Goal: Task Accomplishment & Management: Manage account settings

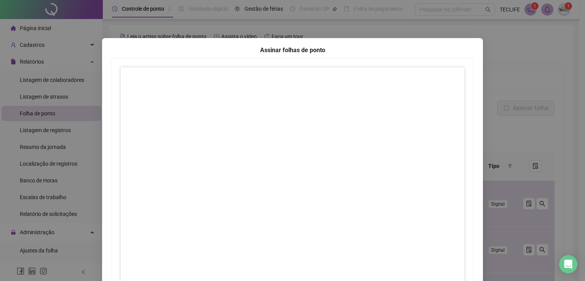
click at [516, 37] on div "Assinar folhas de ponto 1 ••• 3 4 5 6 7 ••• 10 Fechar Próximo" at bounding box center [292, 140] width 585 height 281
drag, startPoint x: 17, startPoint y: 118, endPoint x: 16, endPoint y: 113, distance: 4.7
click at [17, 118] on div "Assinar folhas de ponto 1 ••• 3 4 5 6 7 ••• 10 Fechar Próximo" at bounding box center [292, 140] width 585 height 281
click at [531, 68] on div "Assinar folhas de ponto 1 ••• 3 4 5 6 7 ••• 10 Fechar Próximo" at bounding box center [292, 140] width 585 height 281
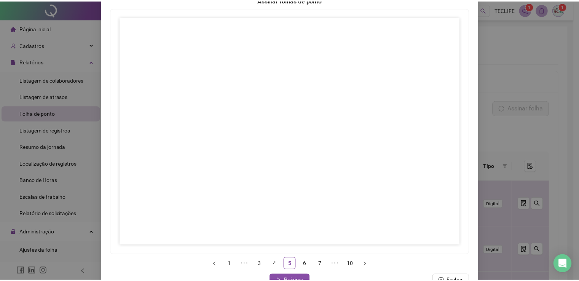
scroll to position [73, 0]
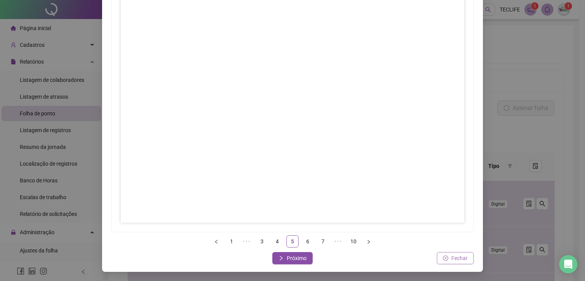
click at [451, 258] on span "Fechar" at bounding box center [459, 258] width 16 height 8
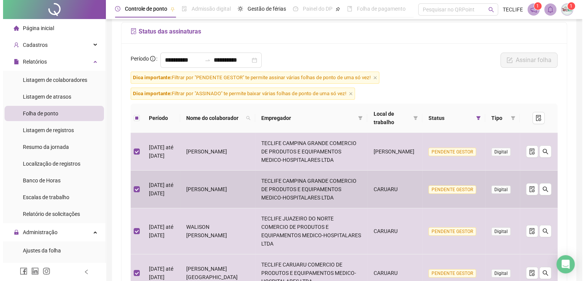
scroll to position [0, 0]
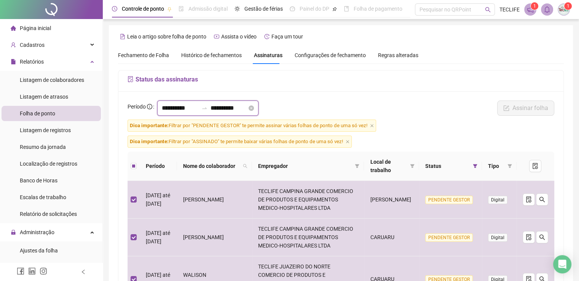
click at [184, 109] on input "**********" at bounding box center [180, 108] width 37 height 9
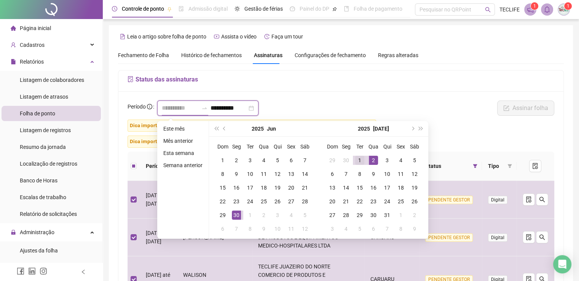
type input "**********"
click at [359, 159] on div "1" at bounding box center [359, 160] width 9 height 9
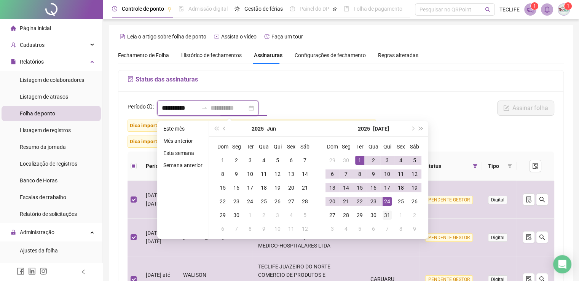
type input "**********"
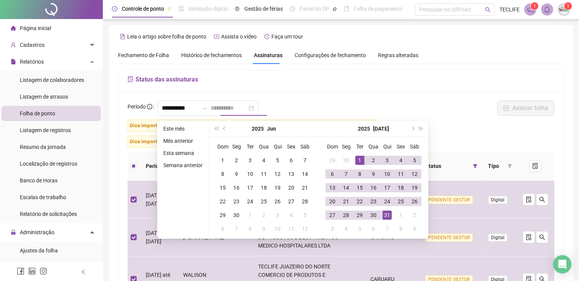
click at [385, 218] on div "31" at bounding box center [386, 214] width 9 height 9
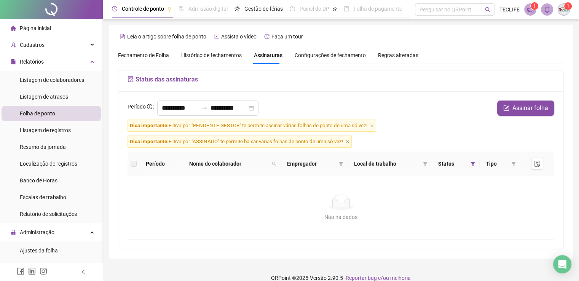
click at [451, 129] on form "**********" at bounding box center [340, 169] width 427 height 139
click at [213, 60] on div "Histórico de fechamentos" at bounding box center [211, 55] width 61 height 18
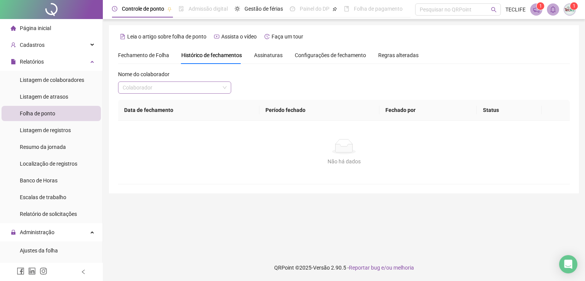
click at [202, 87] on input "search" at bounding box center [171, 87] width 97 height 11
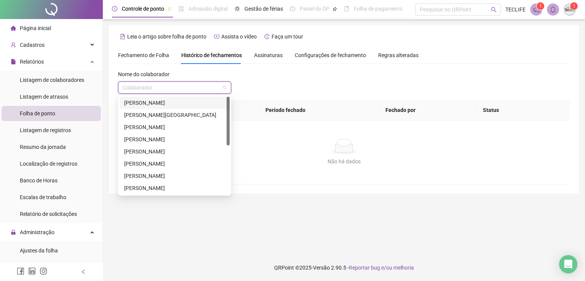
click at [199, 104] on div "[PERSON_NAME]" at bounding box center [174, 103] width 101 height 8
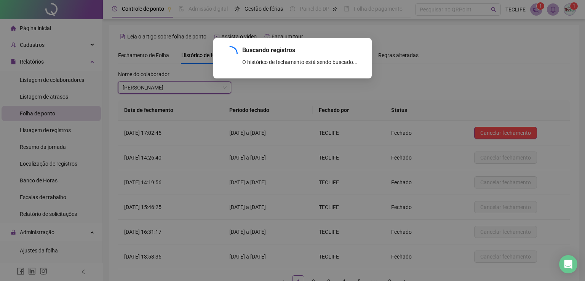
scroll to position [54, 0]
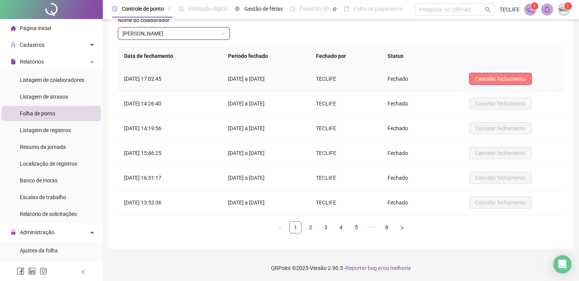
click at [488, 80] on span "Cancelar fechamento" at bounding box center [500, 79] width 51 height 8
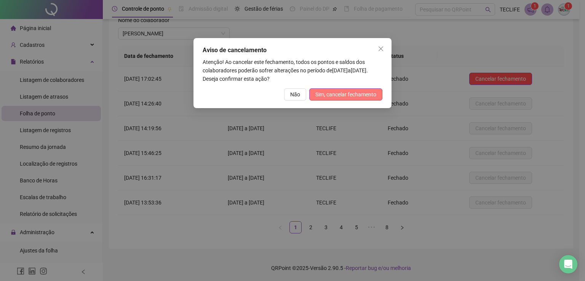
click at [339, 90] on span "Sim, cancelar fechamento" at bounding box center [345, 94] width 61 height 8
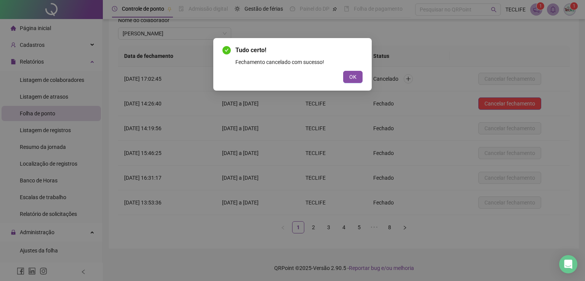
drag, startPoint x: 362, startPoint y: 75, endPoint x: 336, endPoint y: 75, distance: 25.1
click at [361, 75] on button "OK" at bounding box center [352, 77] width 19 height 12
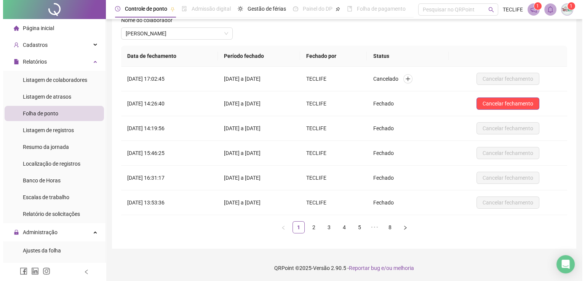
scroll to position [0, 0]
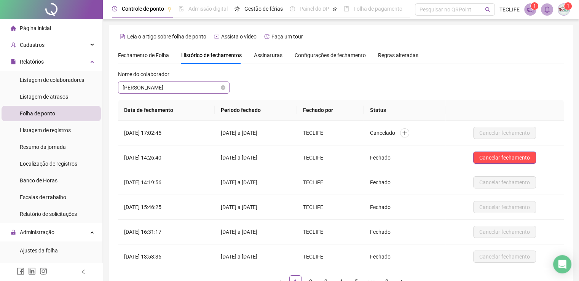
click at [176, 84] on span "[PERSON_NAME]" at bounding box center [174, 87] width 102 height 11
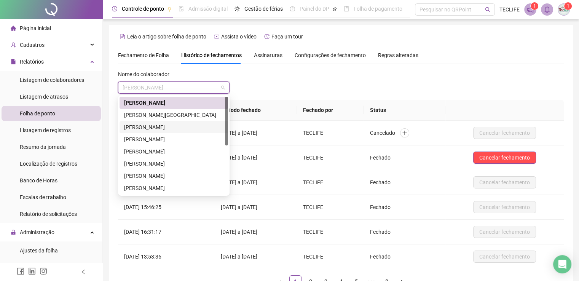
click at [167, 127] on div "[PERSON_NAME] [PERSON_NAME] SANGUINETE [PERSON_NAME] [PERSON_NAME]" at bounding box center [173, 127] width 99 height 8
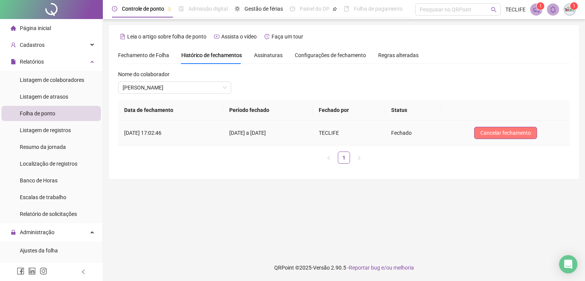
click at [505, 136] on span "Cancelar fechamento" at bounding box center [505, 133] width 51 height 8
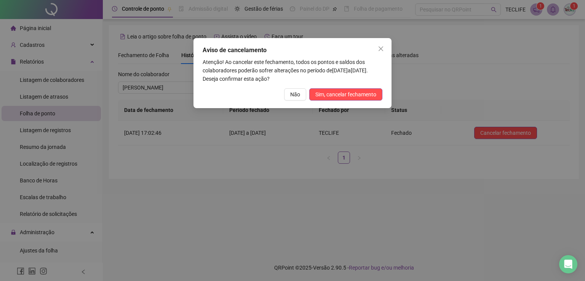
drag, startPoint x: 342, startPoint y: 99, endPoint x: 291, endPoint y: 87, distance: 52.6
click at [339, 99] on button "Sim, cancelar fechamento" at bounding box center [345, 94] width 73 height 12
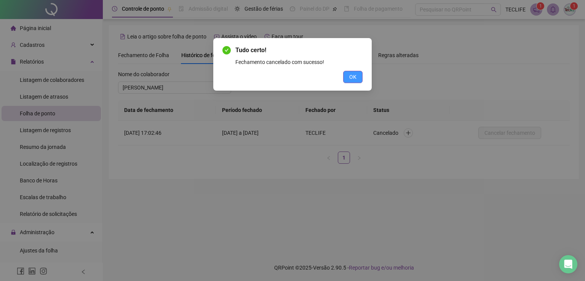
click at [347, 79] on button "OK" at bounding box center [352, 77] width 19 height 12
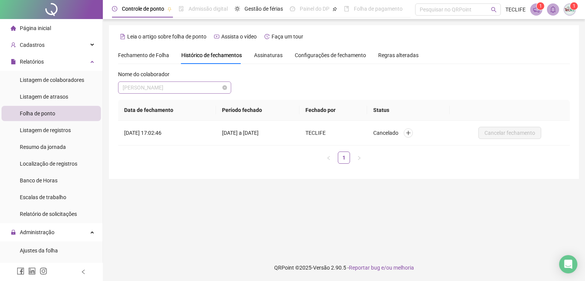
click at [173, 89] on span "[PERSON_NAME] [PERSON_NAME] SANGUINETE [PERSON_NAME] [PERSON_NAME]" at bounding box center [175, 87] width 104 height 11
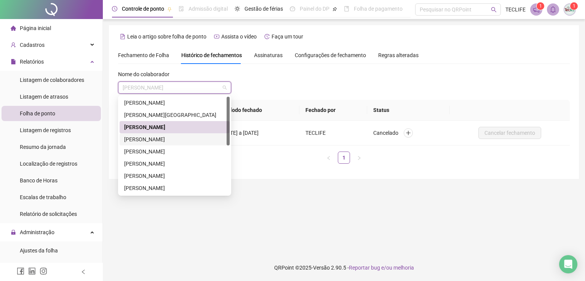
click at [167, 138] on div "[PERSON_NAME] KARINY [PERSON_NAME] [PERSON_NAME] [PERSON_NAME]" at bounding box center [174, 139] width 101 height 8
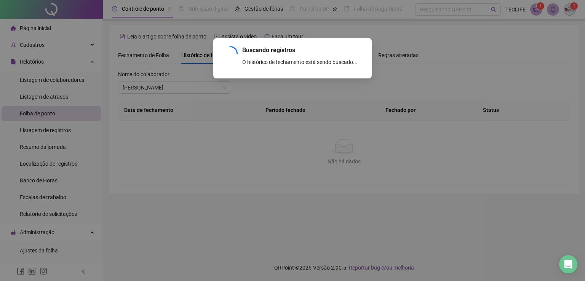
scroll to position [54, 0]
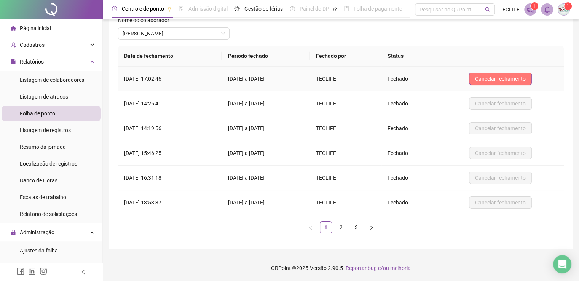
click at [487, 76] on span "Cancelar fechamento" at bounding box center [500, 79] width 51 height 8
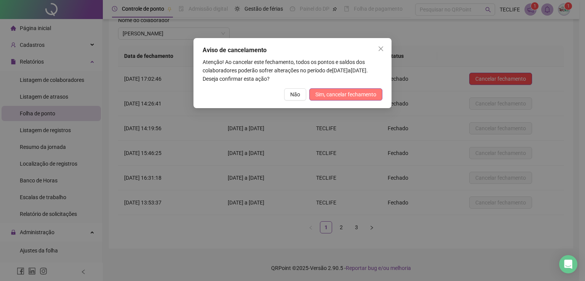
click at [368, 94] on span "Sim, cancelar fechamento" at bounding box center [345, 94] width 61 height 8
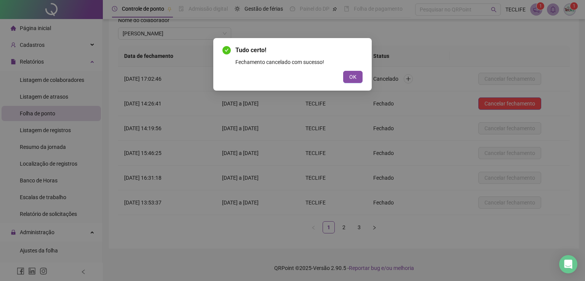
drag, startPoint x: 347, startPoint y: 76, endPoint x: 170, endPoint y: 61, distance: 178.0
click at [344, 76] on button "OK" at bounding box center [352, 77] width 19 height 12
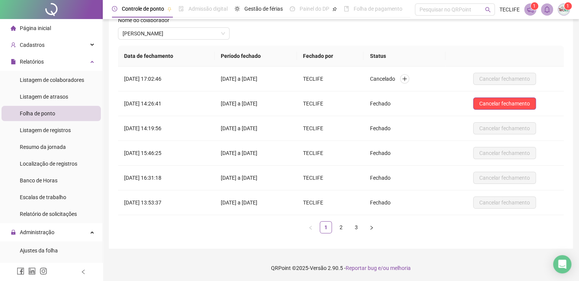
click at [157, 25] on div "Nome do colaborador" at bounding box center [174, 21] width 112 height 11
click at [163, 32] on span "[PERSON_NAME] KARINY [PERSON_NAME] [PERSON_NAME] [PERSON_NAME]" at bounding box center [174, 33] width 102 height 11
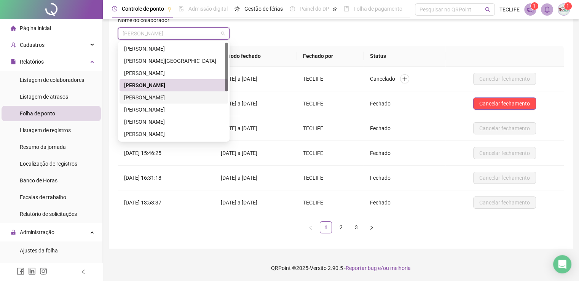
click at [168, 97] on div "[PERSON_NAME] [PERSON_NAME]" at bounding box center [173, 97] width 99 height 8
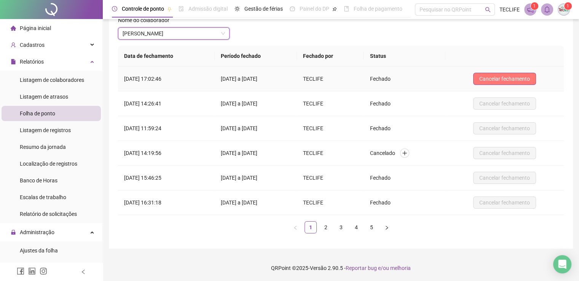
click at [511, 75] on span "Cancelar fechamento" at bounding box center [504, 79] width 51 height 8
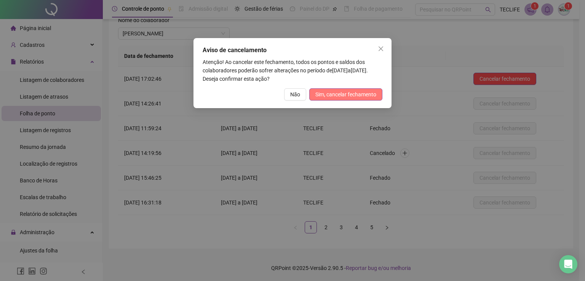
click at [355, 96] on span "Sim, cancelar fechamento" at bounding box center [345, 94] width 61 height 8
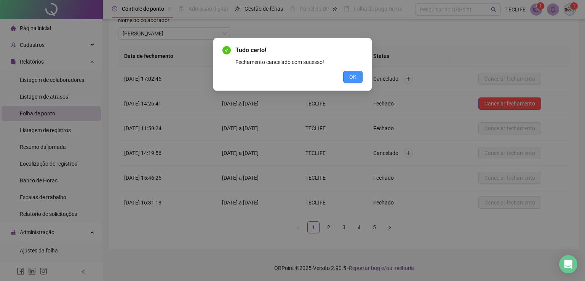
drag, startPoint x: 362, startPoint y: 81, endPoint x: 355, endPoint y: 80, distance: 7.3
click at [358, 81] on div "Tudo certo! Fechamento cancelado com sucesso! OK" at bounding box center [292, 64] width 158 height 53
click at [355, 80] on span "OK" at bounding box center [352, 77] width 7 height 8
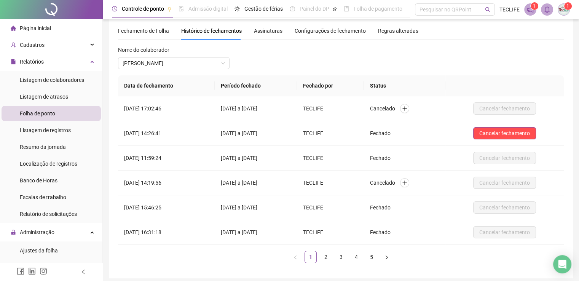
scroll to position [16, 0]
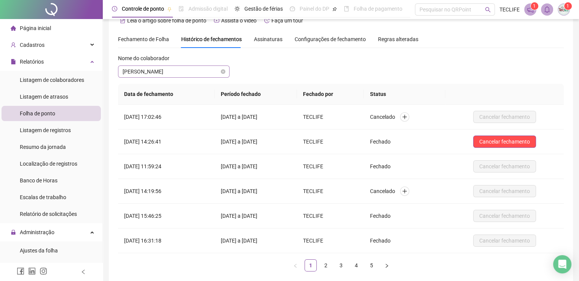
click at [172, 72] on span "[PERSON_NAME] [PERSON_NAME]" at bounding box center [174, 71] width 102 height 11
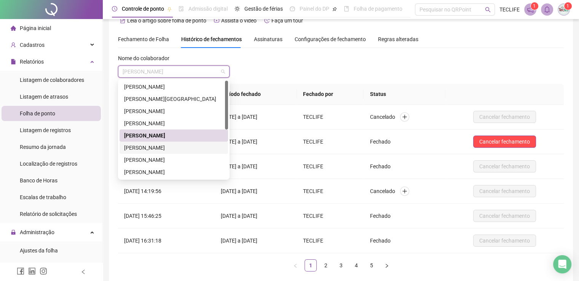
click at [158, 147] on div "[PERSON_NAME]" at bounding box center [173, 147] width 99 height 8
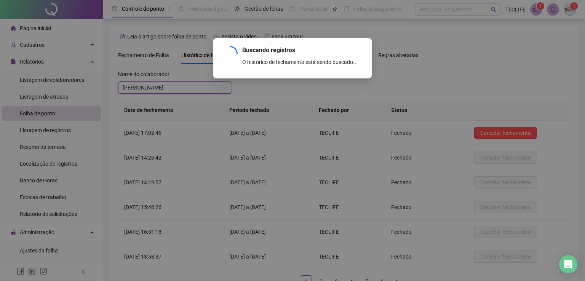
scroll to position [54, 0]
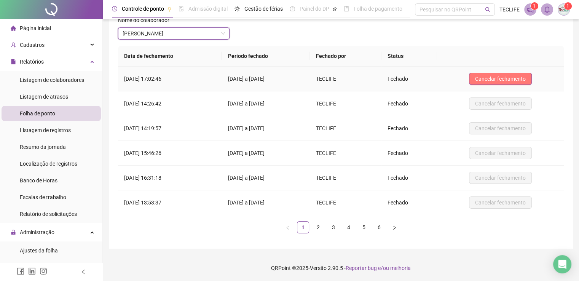
click at [497, 78] on span "Cancelar fechamento" at bounding box center [500, 79] width 51 height 8
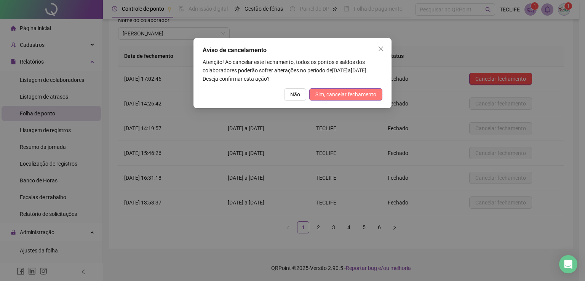
click at [347, 95] on span "Sim, cancelar fechamento" at bounding box center [345, 94] width 61 height 8
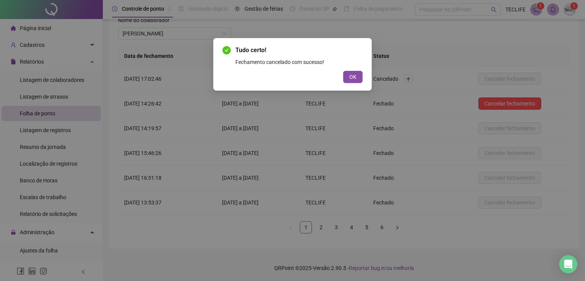
click at [139, 34] on div "Tudo certo! Fechamento cancelado com sucesso! OK" at bounding box center [292, 140] width 585 height 281
click at [352, 78] on span "OK" at bounding box center [352, 77] width 7 height 8
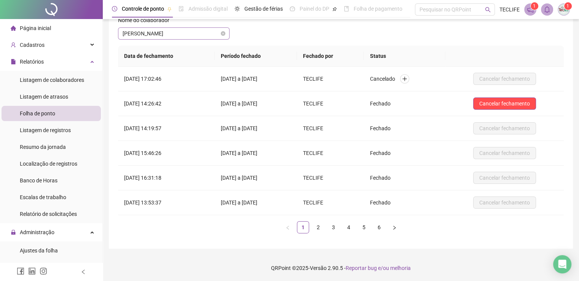
click at [176, 33] on span "[PERSON_NAME]" at bounding box center [174, 33] width 102 height 11
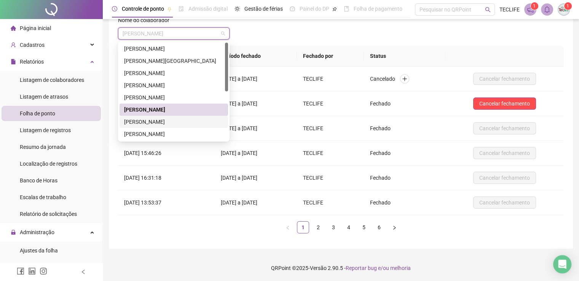
click at [156, 119] on div "[PERSON_NAME] VALDEIR DOS [PERSON_NAME]" at bounding box center [173, 122] width 99 height 8
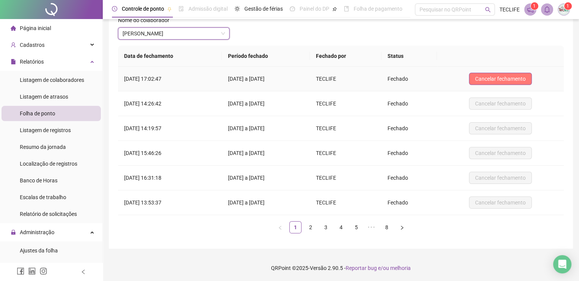
click at [488, 75] on span "Cancelar fechamento" at bounding box center [500, 79] width 51 height 8
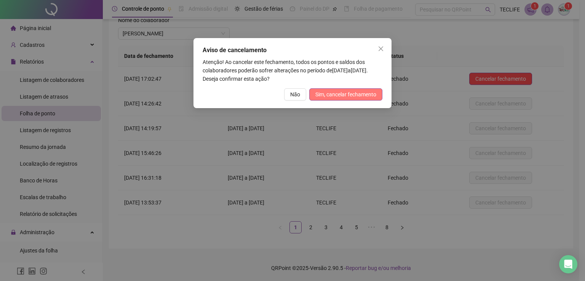
click at [340, 98] on span "Sim, cancelar fechamento" at bounding box center [345, 94] width 61 height 8
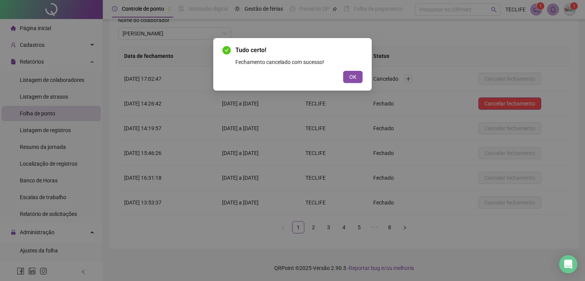
click at [354, 79] on span "OK" at bounding box center [352, 77] width 7 height 8
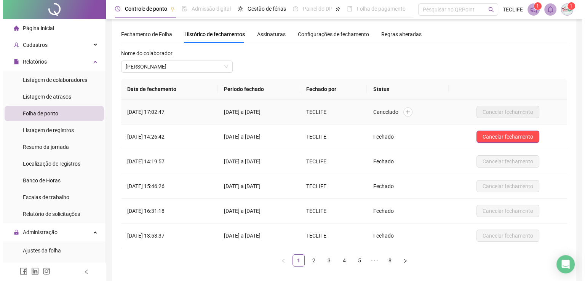
scroll to position [0, 0]
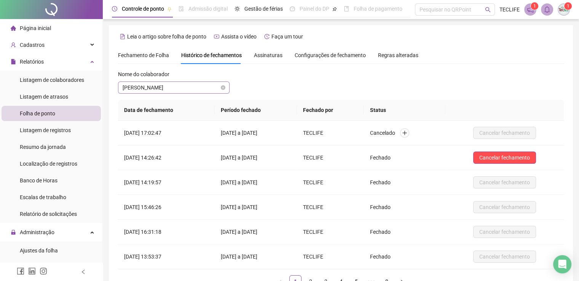
click at [196, 89] on span "[PERSON_NAME] VALDEIR DOS [PERSON_NAME]" at bounding box center [174, 87] width 102 height 11
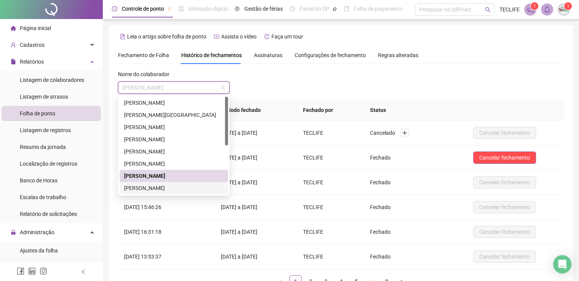
click at [194, 184] on div "[PERSON_NAME] [PERSON_NAME] [PERSON_NAME]" at bounding box center [173, 188] width 99 height 8
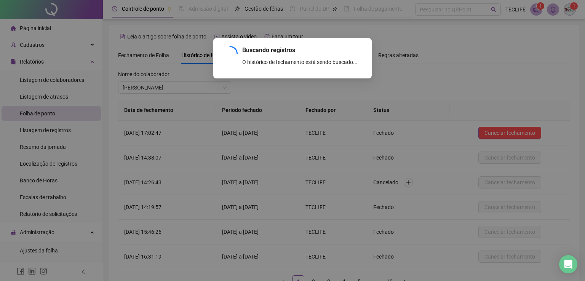
scroll to position [54, 0]
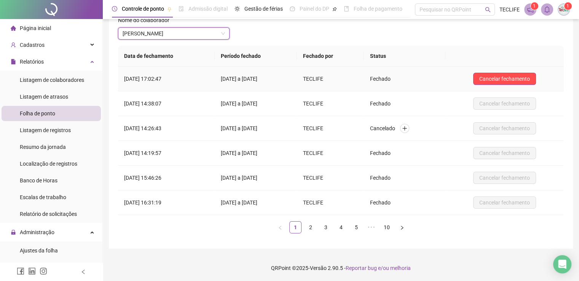
click at [477, 71] on td "Cancelar fechamento" at bounding box center [504, 79] width 118 height 25
click at [504, 76] on span "Cancelar fechamento" at bounding box center [504, 79] width 51 height 8
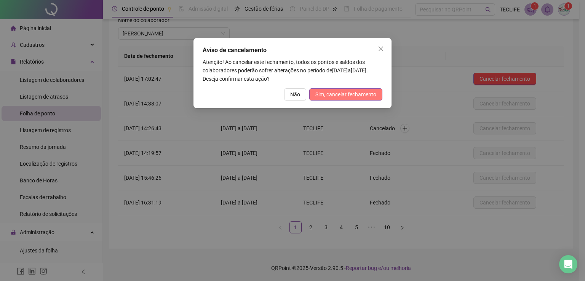
click at [349, 93] on span "Sim, cancelar fechamento" at bounding box center [345, 94] width 61 height 8
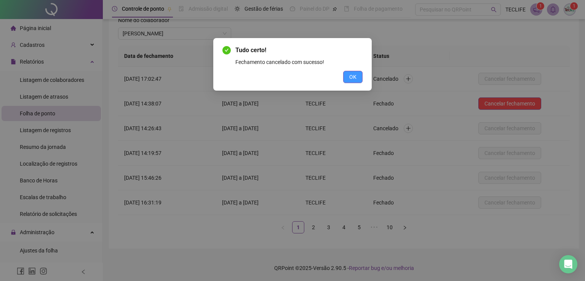
click at [350, 79] on span "OK" at bounding box center [352, 77] width 7 height 8
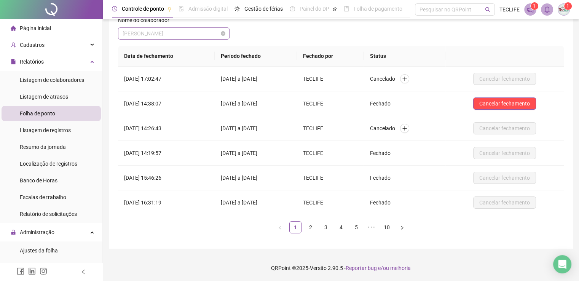
click at [155, 34] on span "[PERSON_NAME] [PERSON_NAME] [PERSON_NAME]" at bounding box center [174, 33] width 102 height 11
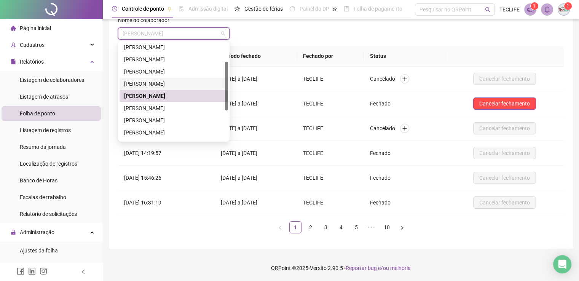
scroll to position [76, 0]
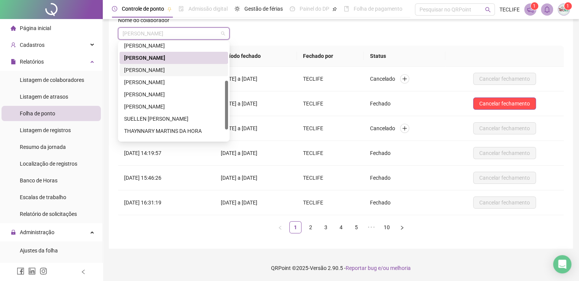
click at [160, 67] on div "[PERSON_NAME]" at bounding box center [173, 70] width 99 height 8
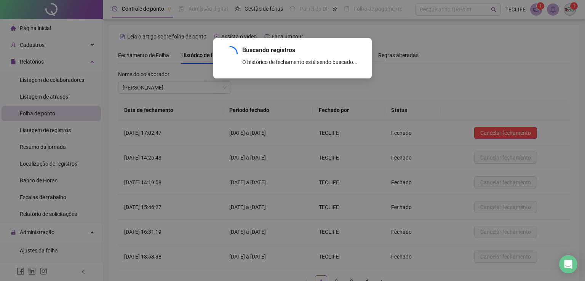
scroll to position [54, 0]
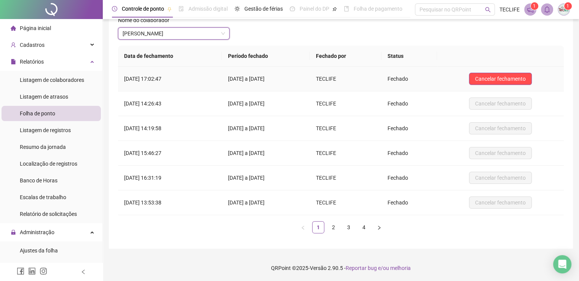
click at [496, 84] on td "Cancelar fechamento" at bounding box center [500, 79] width 127 height 25
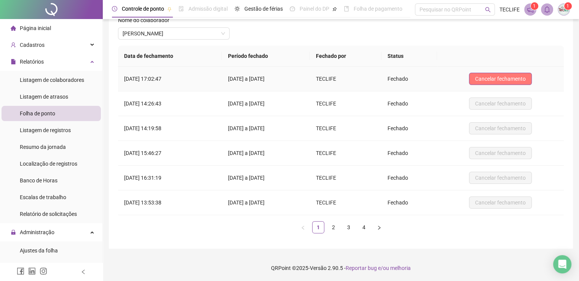
click at [497, 73] on button "Cancelar fechamento" at bounding box center [500, 79] width 63 height 12
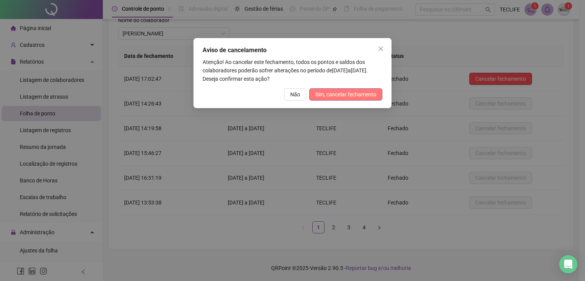
drag, startPoint x: 339, startPoint y: 93, endPoint x: 326, endPoint y: 93, distance: 12.9
click at [337, 93] on span "Sim, cancelar fechamento" at bounding box center [345, 94] width 61 height 8
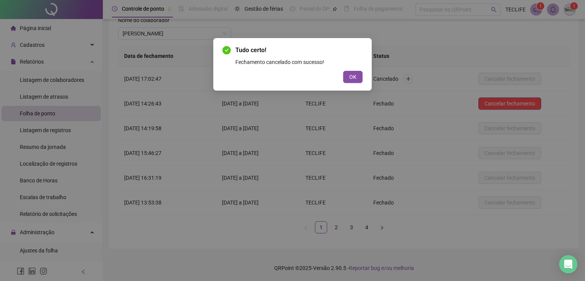
click at [338, 76] on div "OK" at bounding box center [292, 77] width 140 height 12
click at [351, 76] on span "OK" at bounding box center [352, 77] width 7 height 8
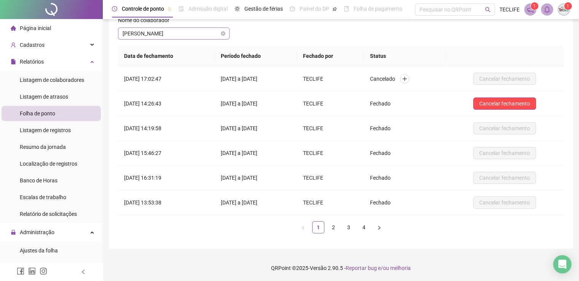
click at [132, 32] on span "[PERSON_NAME]" at bounding box center [174, 33] width 102 height 11
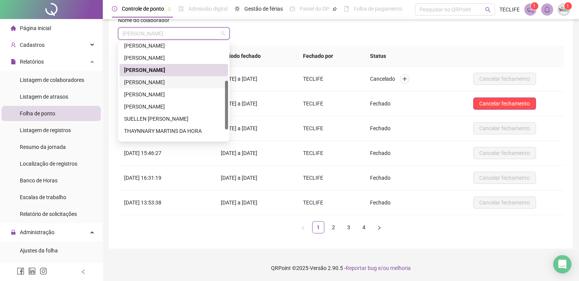
click at [163, 81] on div "[PERSON_NAME] DE [PERSON_NAME]" at bounding box center [173, 82] width 99 height 8
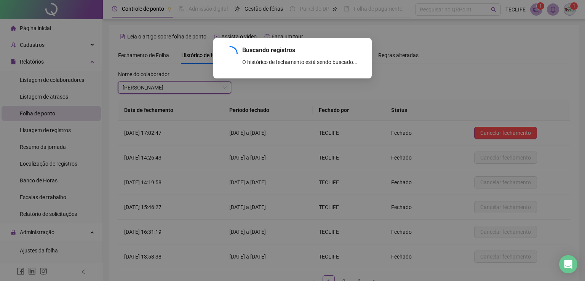
scroll to position [0, 0]
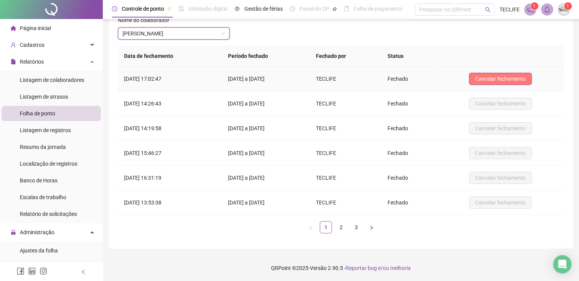
click at [495, 78] on span "Cancelar fechamento" at bounding box center [500, 79] width 51 height 8
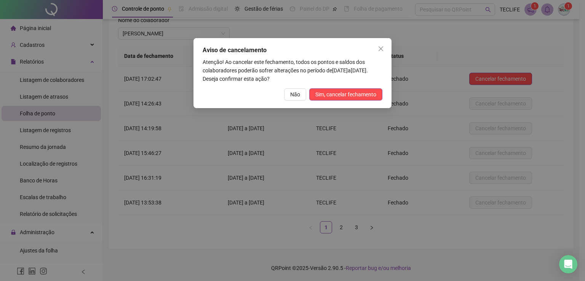
drag, startPoint x: 343, startPoint y: 96, endPoint x: 156, endPoint y: 63, distance: 190.5
click at [341, 96] on span "Sim, cancelar fechamento" at bounding box center [345, 94] width 61 height 8
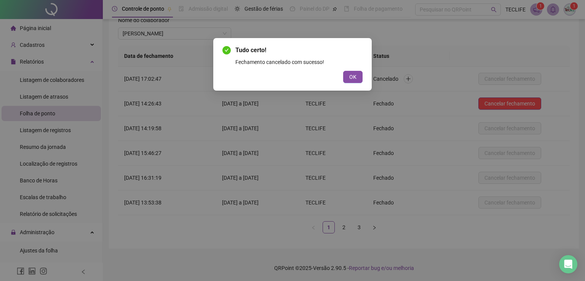
drag, startPoint x: 355, startPoint y: 81, endPoint x: 229, endPoint y: 83, distance: 126.0
click at [355, 81] on button "OK" at bounding box center [352, 77] width 19 height 12
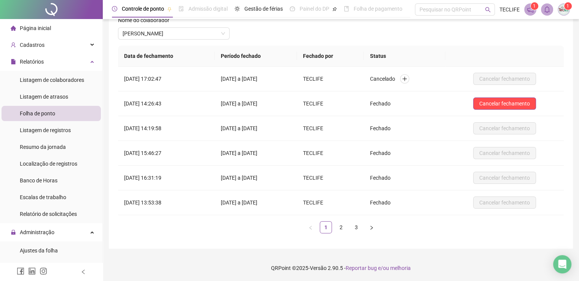
drag, startPoint x: 146, startPoint y: 35, endPoint x: 149, endPoint y: 41, distance: 6.1
click at [145, 35] on span "[PERSON_NAME] DE [PERSON_NAME]" at bounding box center [174, 33] width 102 height 11
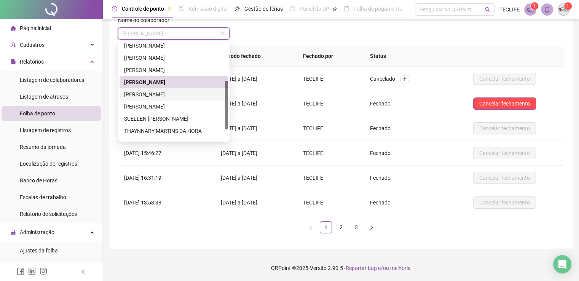
click at [161, 94] on div "[PERSON_NAME]" at bounding box center [173, 94] width 99 height 8
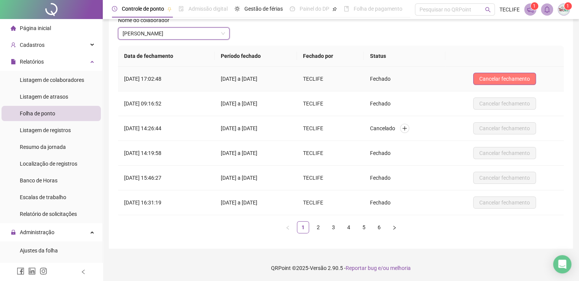
click at [502, 76] on span "Cancelar fechamento" at bounding box center [504, 79] width 51 height 8
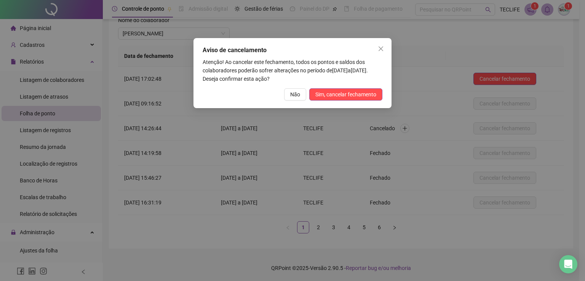
click at [359, 93] on span "Sim, cancelar fechamento" at bounding box center [345, 94] width 61 height 8
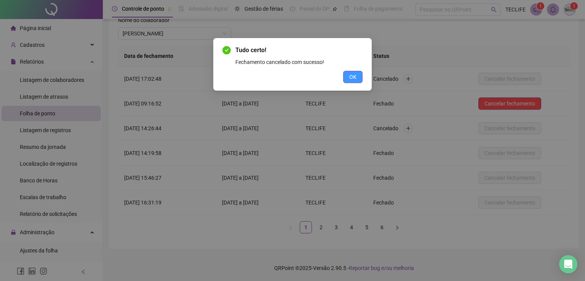
click at [357, 80] on button "OK" at bounding box center [352, 77] width 19 height 12
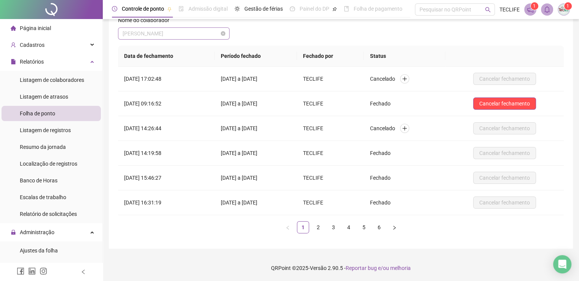
click at [139, 30] on span "[PERSON_NAME]" at bounding box center [174, 33] width 102 height 11
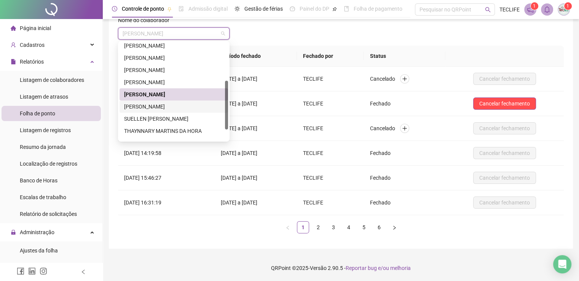
click at [167, 106] on div "[PERSON_NAME] KAUAN [PERSON_NAME] [PERSON_NAME]" at bounding box center [173, 106] width 99 height 8
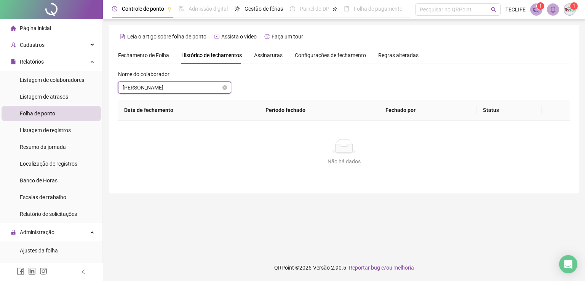
click at [158, 83] on span "[PERSON_NAME] KAUAN [PERSON_NAME] [PERSON_NAME]" at bounding box center [175, 87] width 104 height 11
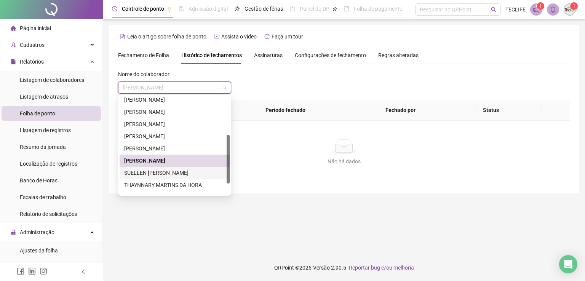
click at [170, 174] on div "[PERSON_NAME]" at bounding box center [174, 173] width 101 height 8
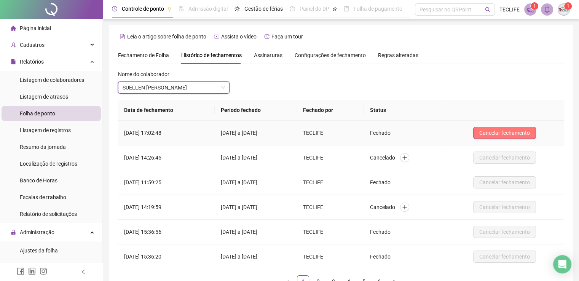
click at [497, 134] on span "Cancelar fechamento" at bounding box center [504, 133] width 51 height 8
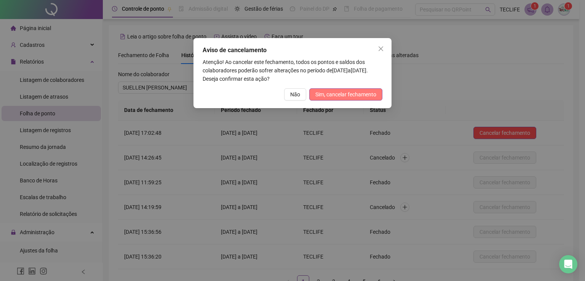
click at [333, 95] on span "Sim, cancelar fechamento" at bounding box center [345, 94] width 61 height 8
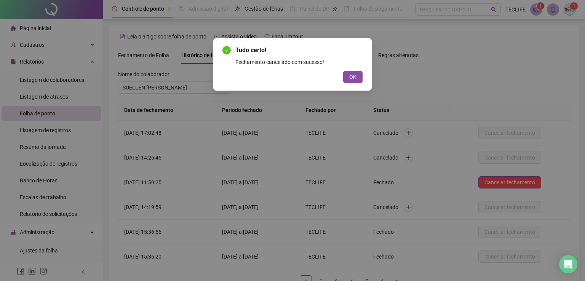
click at [351, 79] on span "OK" at bounding box center [352, 77] width 7 height 8
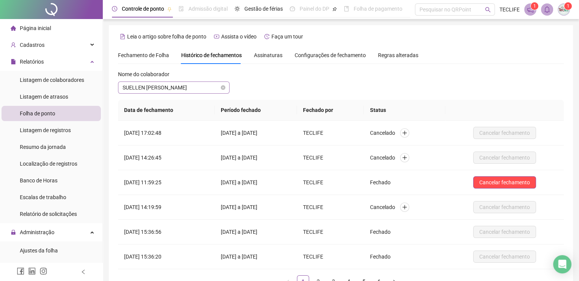
drag, startPoint x: 160, startPoint y: 94, endPoint x: 156, endPoint y: 91, distance: 5.0
click at [159, 94] on div "Nome do colaborador SUELLEN RENATA SANTIAGO LIMA" at bounding box center [174, 85] width 112 height 30
click at [154, 90] on span "[PERSON_NAME]" at bounding box center [174, 87] width 102 height 11
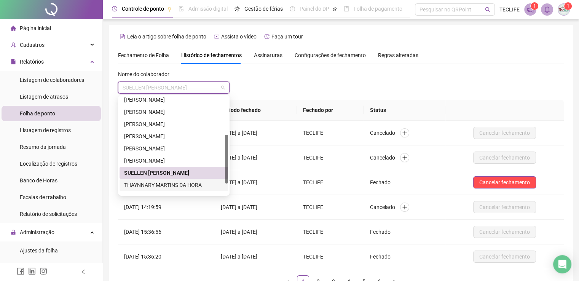
click at [158, 186] on div "THAYNNARY MARTINS DA HORA" at bounding box center [173, 185] width 99 height 8
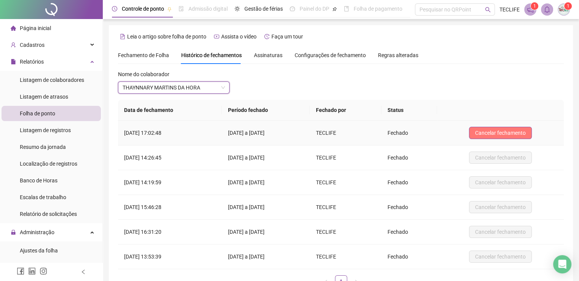
click at [499, 134] on span "Cancelar fechamento" at bounding box center [500, 133] width 51 height 8
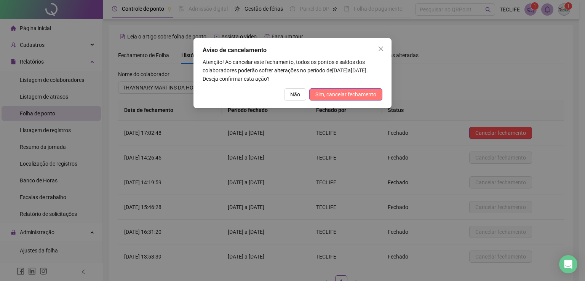
click at [353, 96] on span "Sim, cancelar fechamento" at bounding box center [345, 94] width 61 height 8
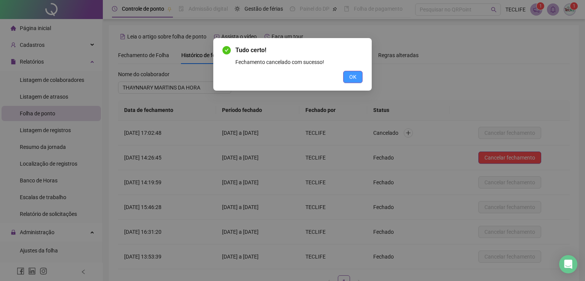
click at [357, 80] on button "OK" at bounding box center [352, 77] width 19 height 12
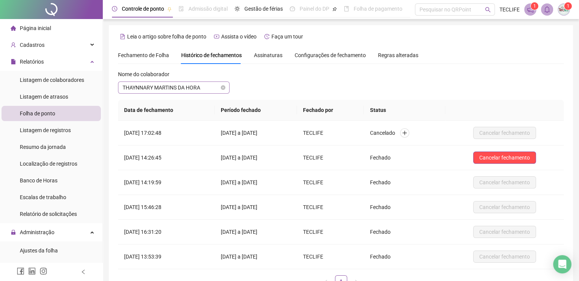
click at [166, 86] on span "THAYNNARY MARTINS DA HORA" at bounding box center [174, 87] width 102 height 11
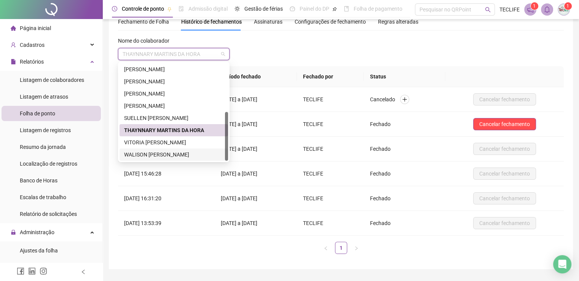
scroll to position [38, 0]
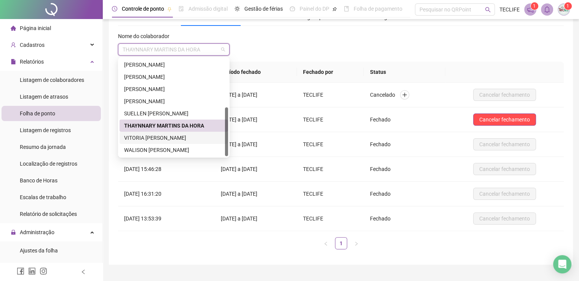
click at [145, 136] on div "VITORIA [PERSON_NAME]" at bounding box center [173, 138] width 99 height 8
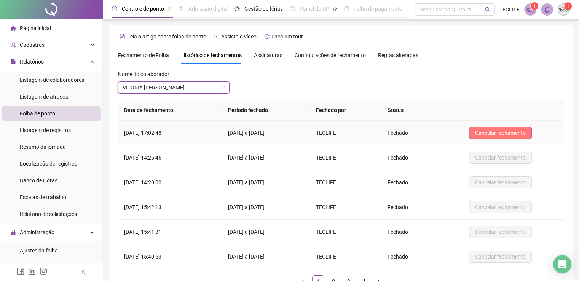
click at [518, 135] on span "Cancelar fechamento" at bounding box center [500, 133] width 51 height 8
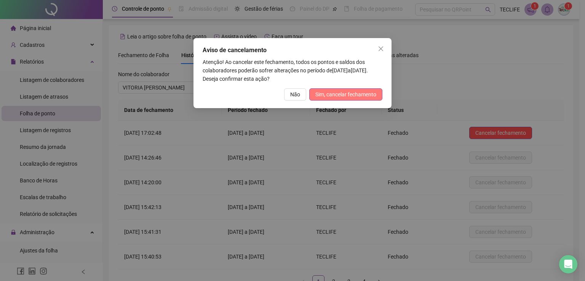
click at [336, 93] on span "Sim, cancelar fechamento" at bounding box center [345, 94] width 61 height 8
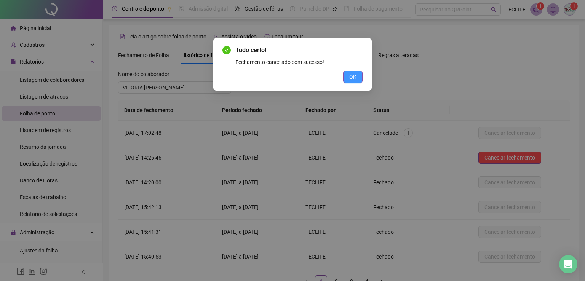
click at [355, 80] on span "OK" at bounding box center [352, 77] width 7 height 8
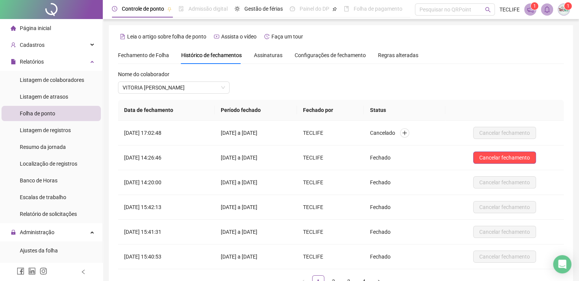
click at [139, 100] on th "Data de fechamento" at bounding box center [166, 110] width 97 height 21
click at [137, 90] on span "VITORIA [PERSON_NAME]" at bounding box center [174, 87] width 102 height 11
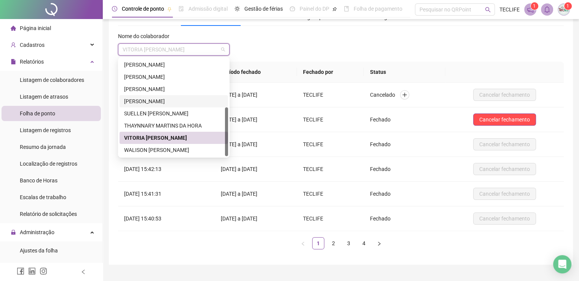
scroll to position [54, 0]
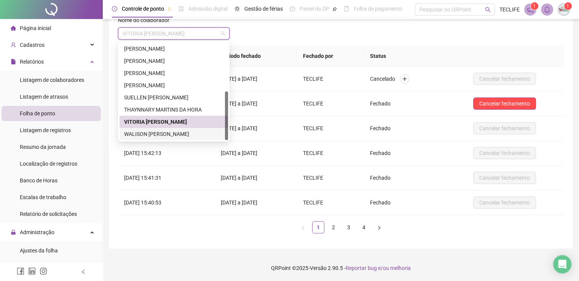
click at [159, 130] on div "WALISON [PERSON_NAME] [PERSON_NAME]" at bounding box center [173, 134] width 99 height 8
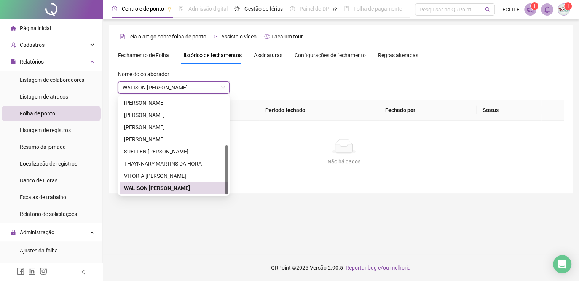
scroll to position [0, 0]
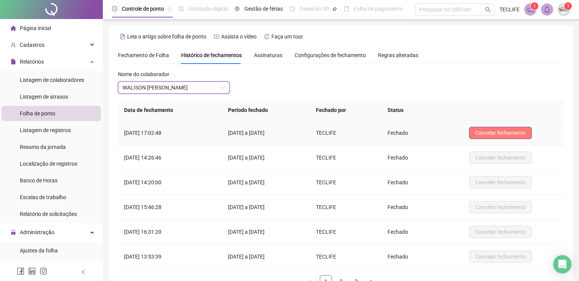
click at [499, 136] on span "Cancelar fechamento" at bounding box center [500, 133] width 51 height 8
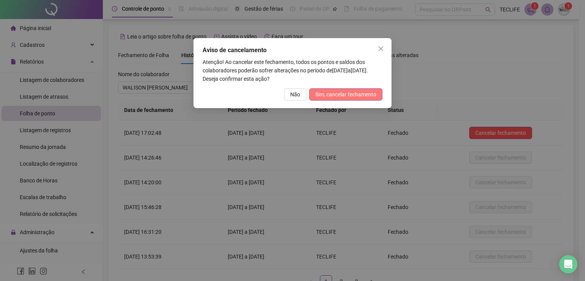
click at [347, 95] on span "Sim, cancelar fechamento" at bounding box center [345, 94] width 61 height 8
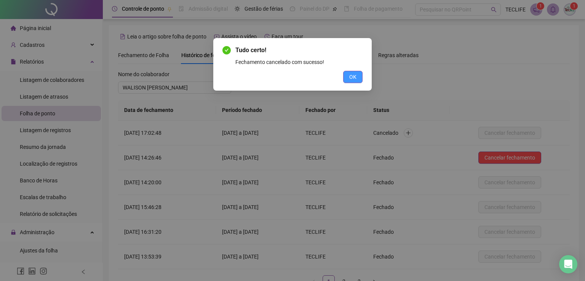
click at [360, 80] on button "OK" at bounding box center [352, 77] width 19 height 12
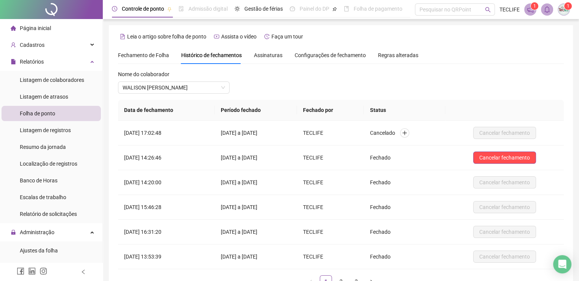
click at [41, 31] on span "Página inicial" at bounding box center [35, 28] width 31 height 6
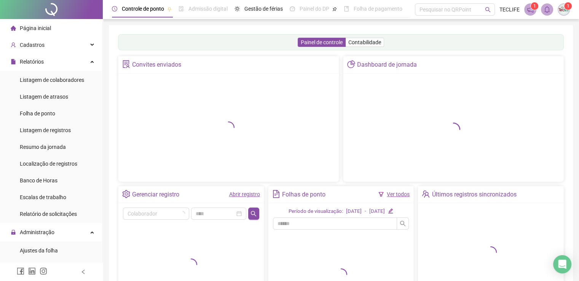
scroll to position [76, 0]
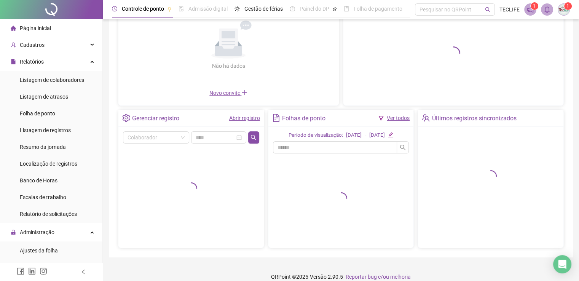
click at [395, 118] on link "Ver todos" at bounding box center [398, 118] width 23 height 6
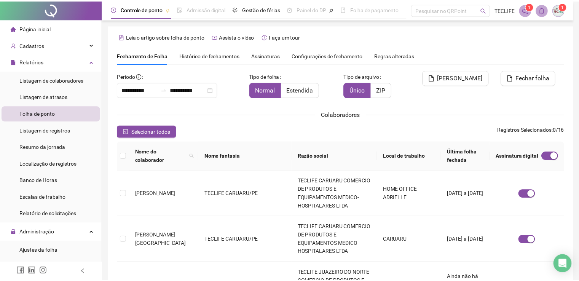
scroll to position [15, 0]
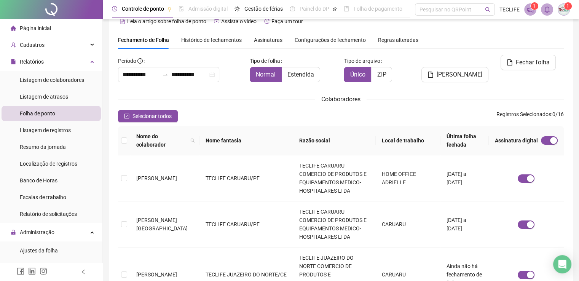
click at [454, 136] on th "Última folha fechada" at bounding box center [464, 140] width 48 height 29
click at [447, 135] on th "Última folha fechada" at bounding box center [464, 140] width 48 height 29
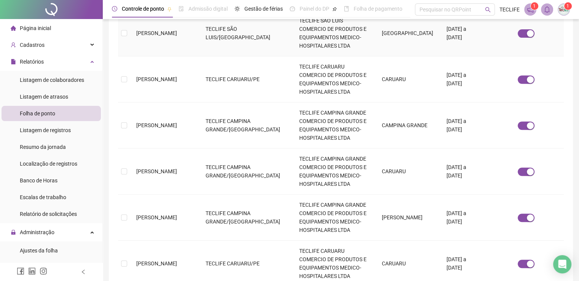
scroll to position [320, 0]
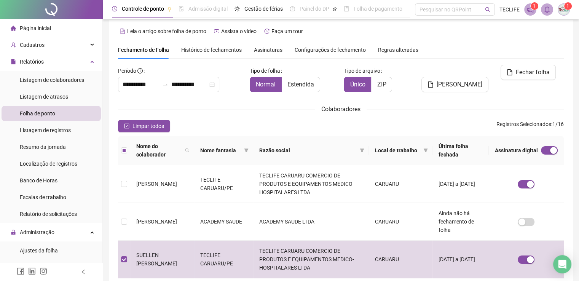
scroll to position [0, 0]
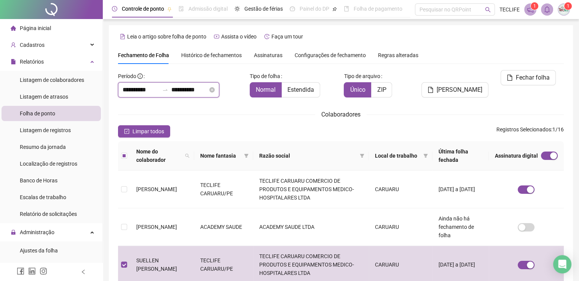
click at [137, 90] on input "**********" at bounding box center [141, 89] width 37 height 9
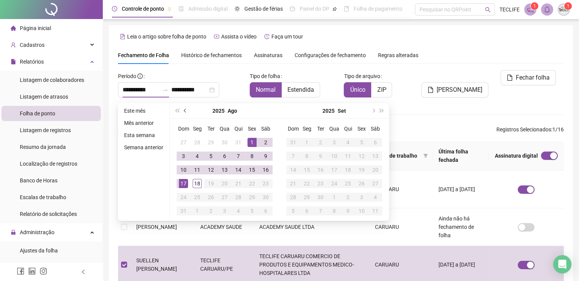
click at [186, 112] on span "prev-year" at bounding box center [186, 111] width 4 height 4
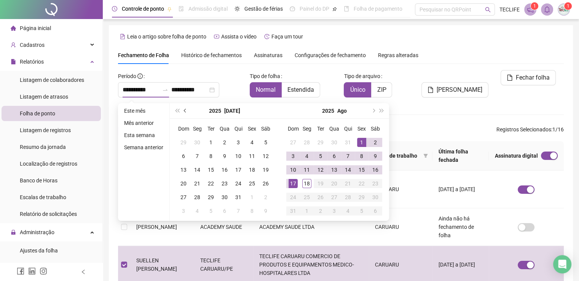
click at [186, 112] on span "prev-year" at bounding box center [186, 111] width 4 height 4
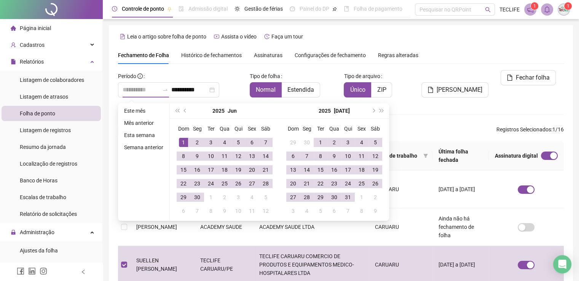
type input "**********"
click at [182, 142] on div "1" at bounding box center [183, 142] width 9 height 9
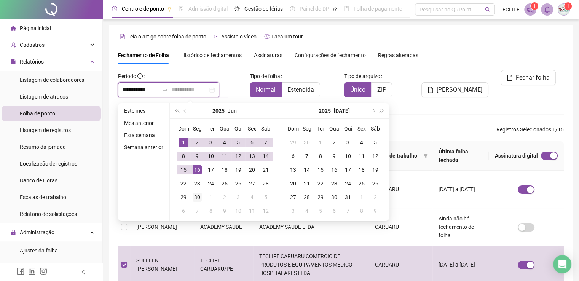
type input "**********"
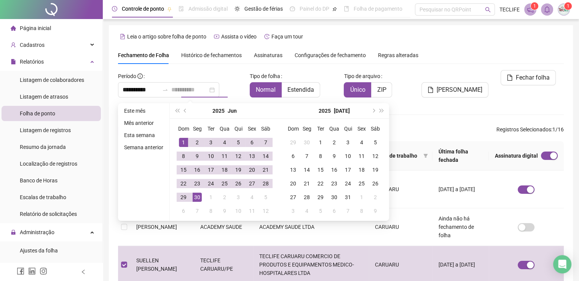
click at [195, 196] on div "30" at bounding box center [197, 197] width 9 height 9
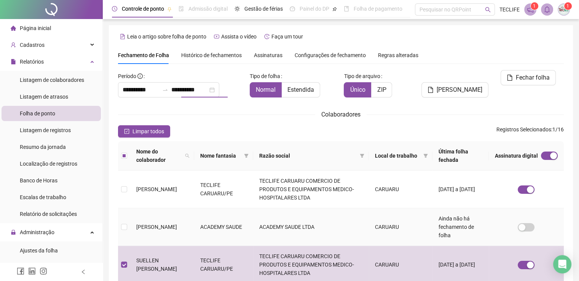
scroll to position [15, 0]
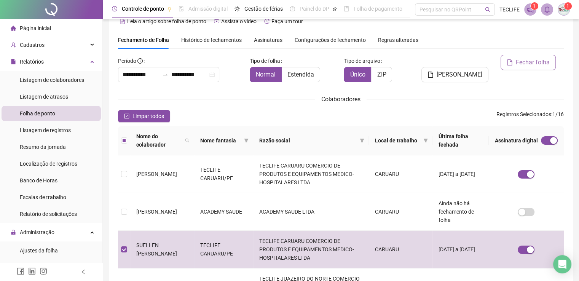
click at [522, 61] on span "Fechar folha" at bounding box center [533, 62] width 34 height 9
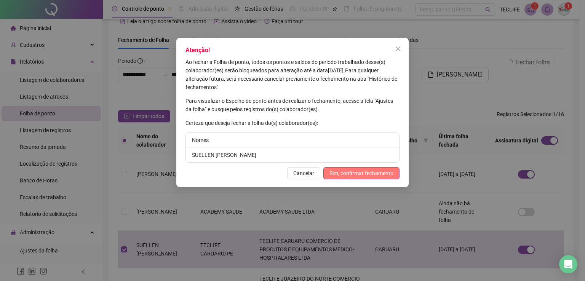
click at [354, 175] on span "Sim, confirmar fechamento" at bounding box center [361, 173] width 64 height 8
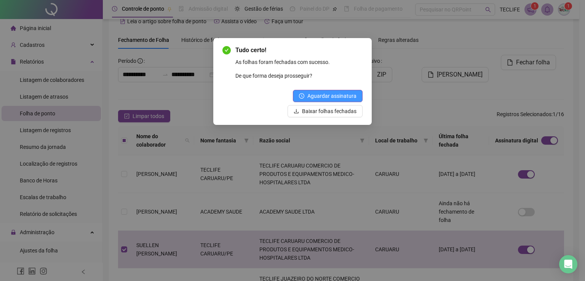
click at [344, 97] on span "Aguardar assinatura" at bounding box center [331, 96] width 49 height 8
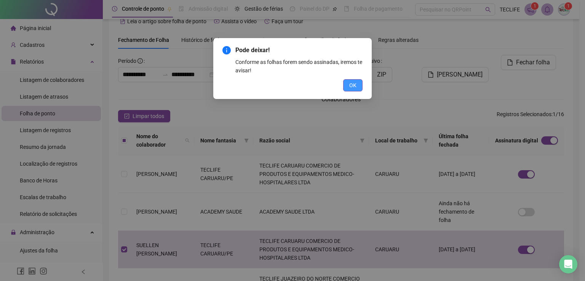
click at [356, 83] on span "OK" at bounding box center [352, 85] width 7 height 8
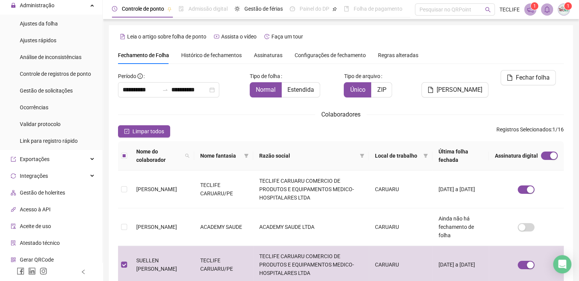
scroll to position [189, 0]
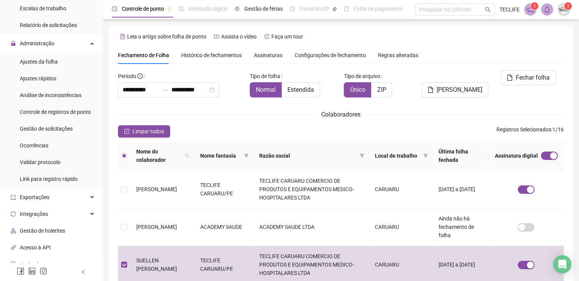
click at [259, 12] on div "Gestão de férias" at bounding box center [263, 9] width 38 height 8
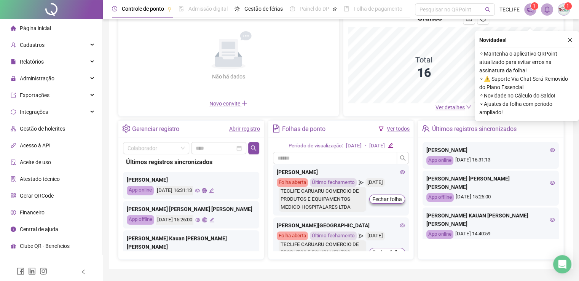
scroll to position [76, 0]
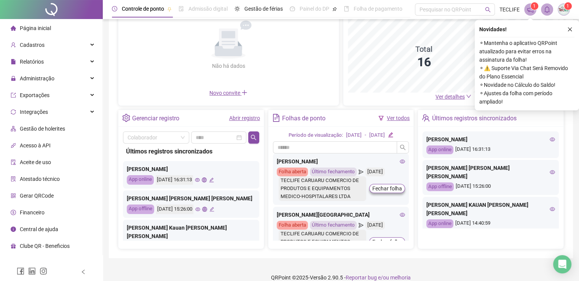
click at [569, 29] on div "Painel de controle Contabilidade Convites enviados Não há dados Não há dados No…" at bounding box center [341, 103] width 464 height 309
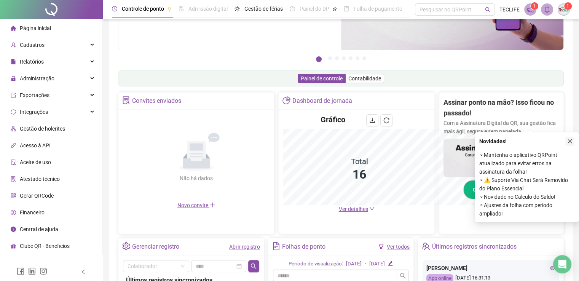
scroll to position [188, 0]
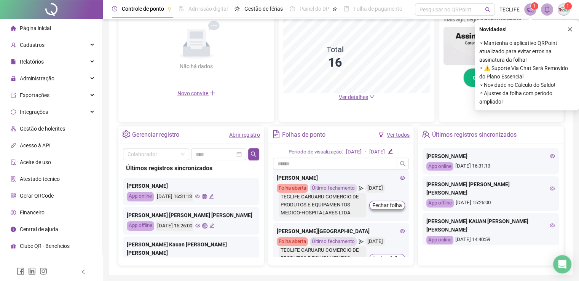
click at [571, 28] on icon "close" at bounding box center [569, 29] width 5 height 5
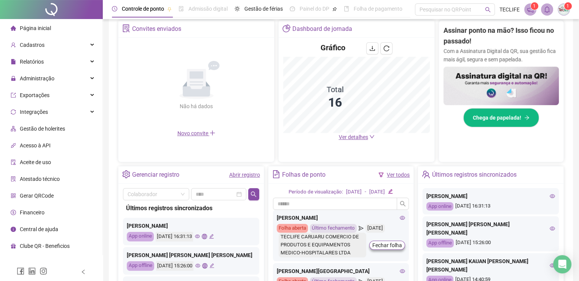
scroll to position [150, 0]
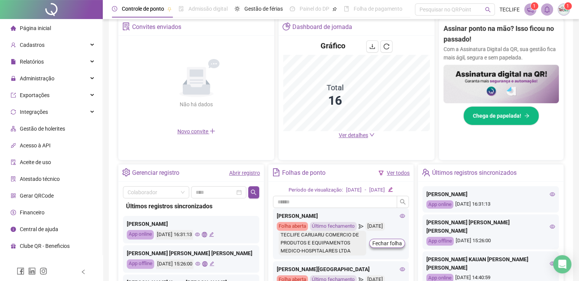
click at [49, 215] on li "Financeiro" at bounding box center [51, 212] width 99 height 15
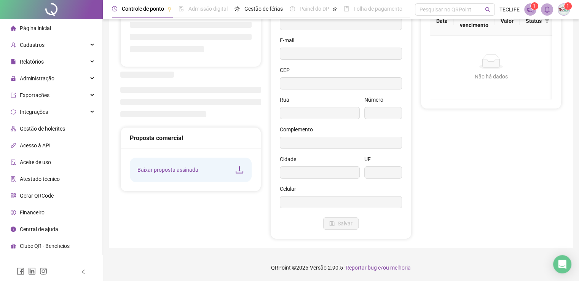
scroll to position [58, 0]
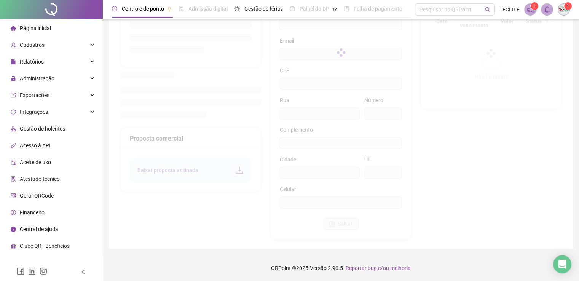
type input "**********"
type input "***"
type input "****"
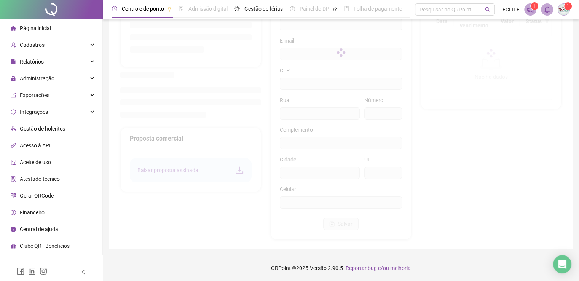
type input "**********"
type input "**"
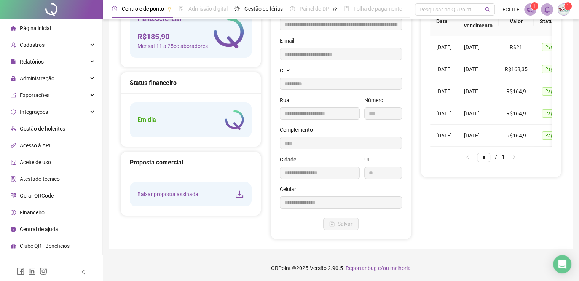
type input "*********"
type input "**********"
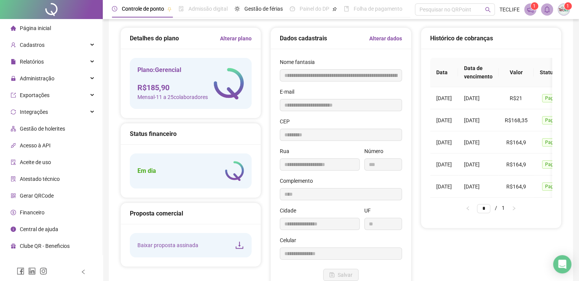
scroll to position [0, 0]
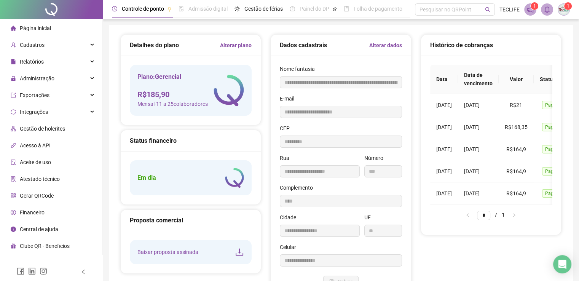
click at [236, 49] on link "Alterar plano" at bounding box center [236, 45] width 32 height 8
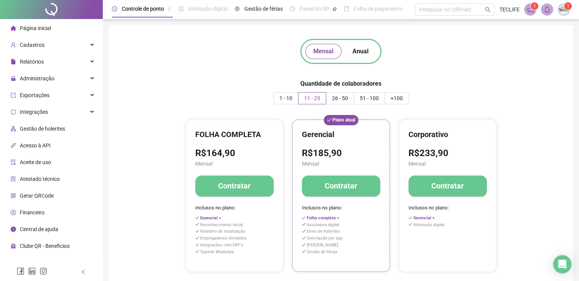
click at [38, 25] on span "Página inicial" at bounding box center [35, 28] width 31 height 6
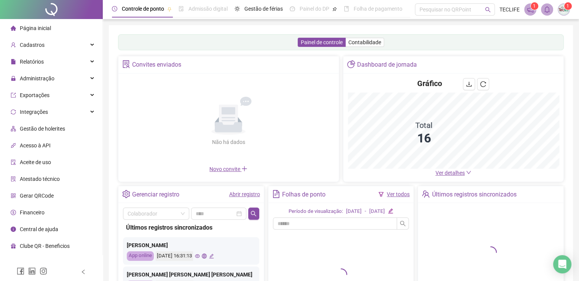
scroll to position [76, 0]
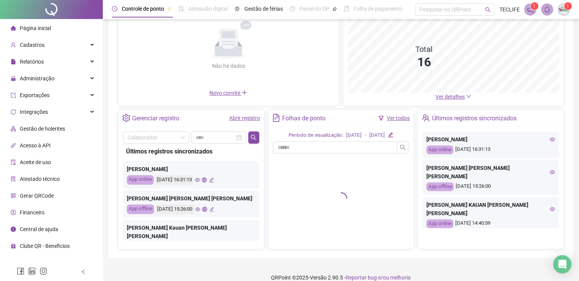
click at [399, 118] on link "Ver todos" at bounding box center [398, 118] width 23 height 6
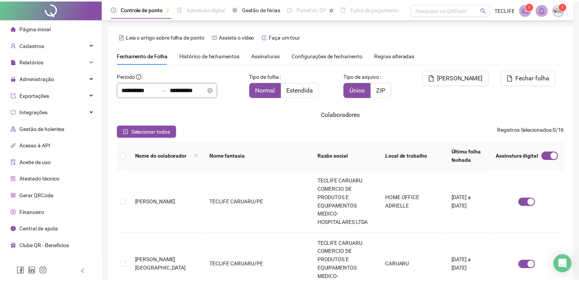
scroll to position [15, 0]
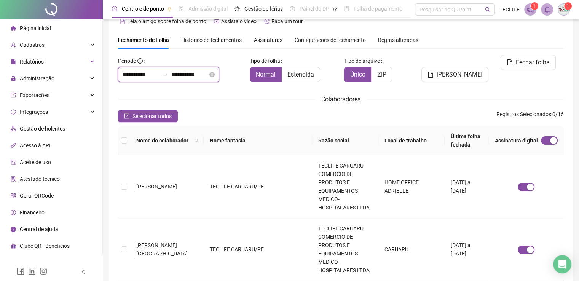
drag, startPoint x: 129, startPoint y: 76, endPoint x: 152, endPoint y: 78, distance: 22.9
click at [129, 76] on input "**********" at bounding box center [141, 74] width 37 height 9
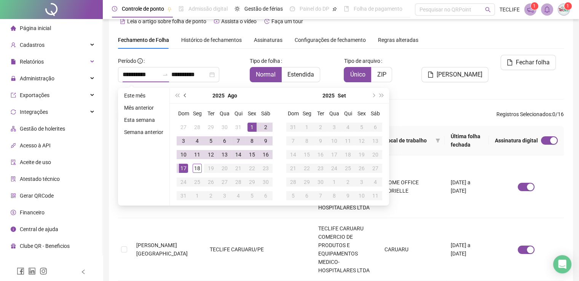
click at [186, 96] on span "prev-year" at bounding box center [186, 96] width 4 height 4
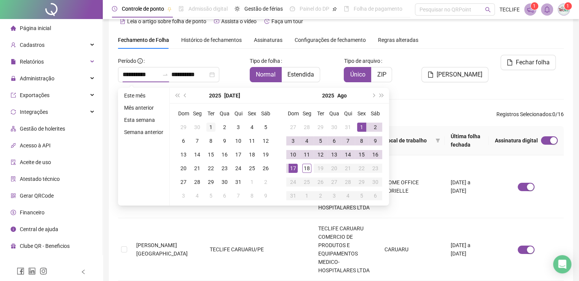
type input "**********"
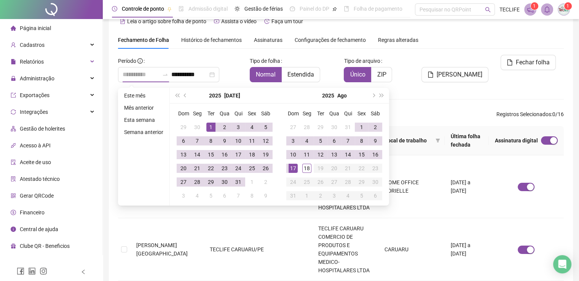
click at [211, 124] on div "1" at bounding box center [210, 127] width 9 height 9
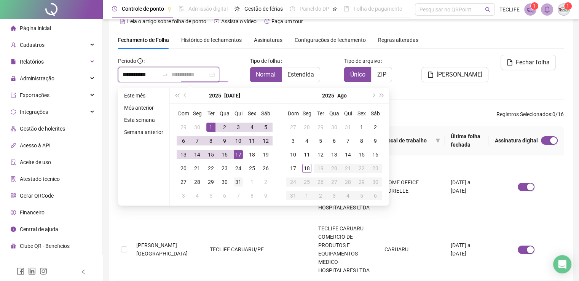
type input "**********"
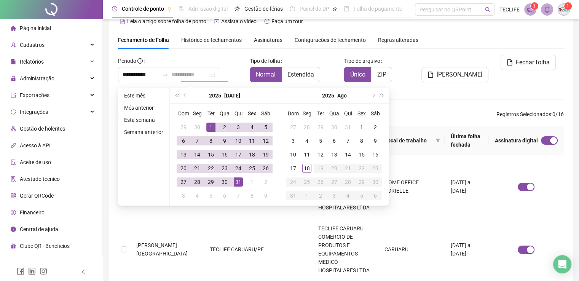
click at [238, 182] on div "31" at bounding box center [238, 181] width 9 height 9
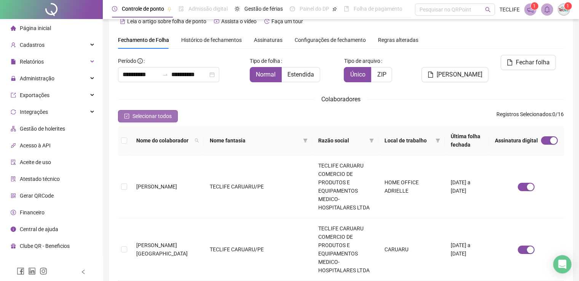
click at [123, 113] on button "Selecionar todos" at bounding box center [148, 116] width 60 height 12
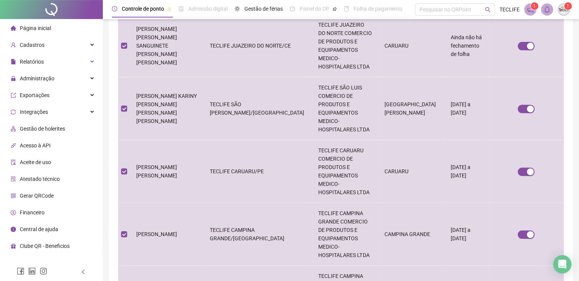
scroll to position [320, 0]
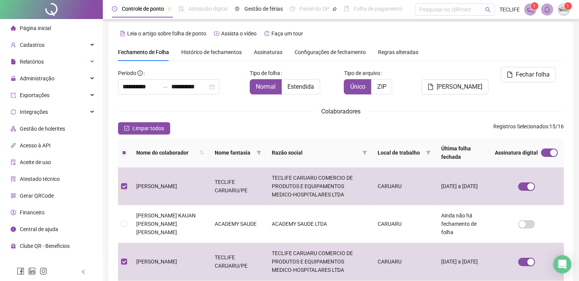
scroll to position [0, 0]
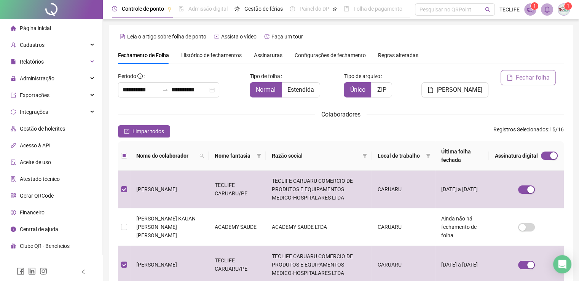
click at [545, 81] on span "Fechar folha" at bounding box center [533, 77] width 34 height 9
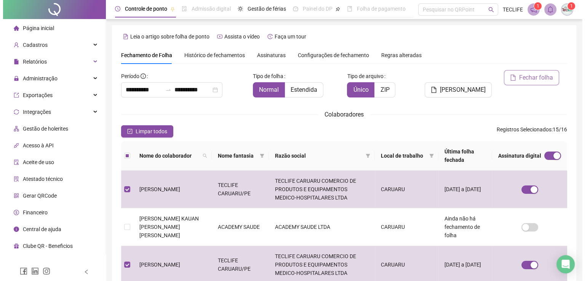
scroll to position [15, 0]
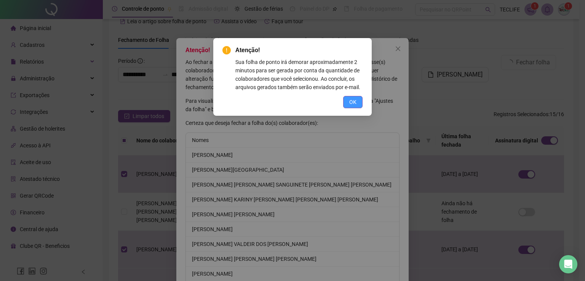
click at [349, 105] on span "OK" at bounding box center [352, 102] width 7 height 8
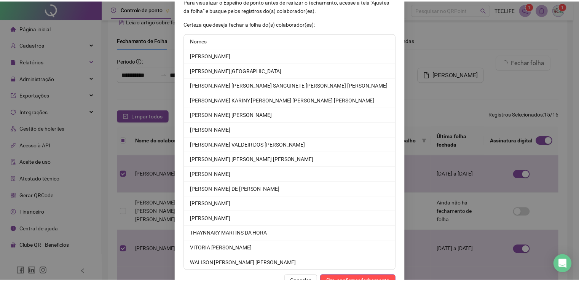
scroll to position [122, 0]
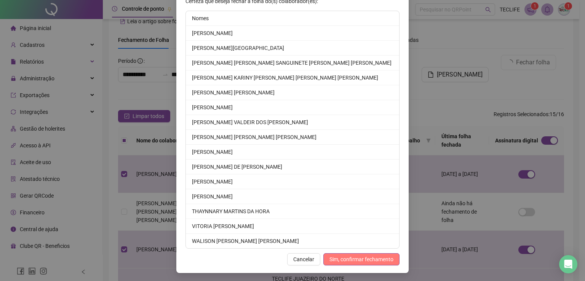
click at [365, 261] on span "Sim, confirmar fechamento" at bounding box center [361, 259] width 64 height 8
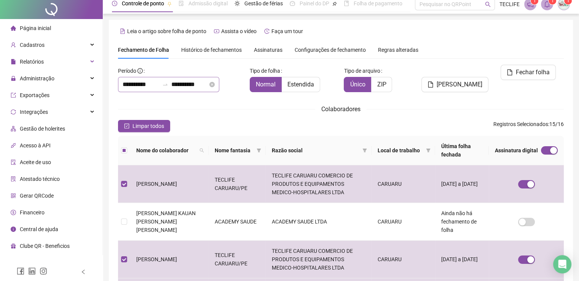
scroll to position [0, 0]
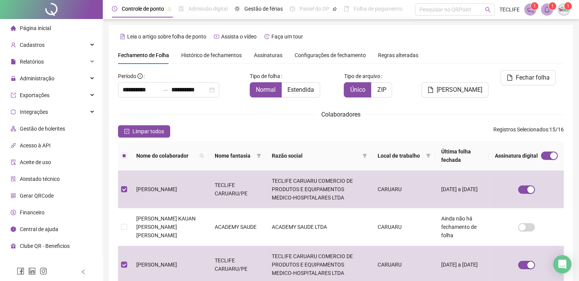
click at [269, 54] on span "Assinaturas" at bounding box center [268, 55] width 29 height 5
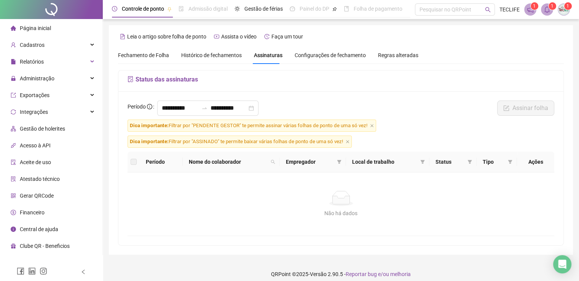
scroll to position [6, 0]
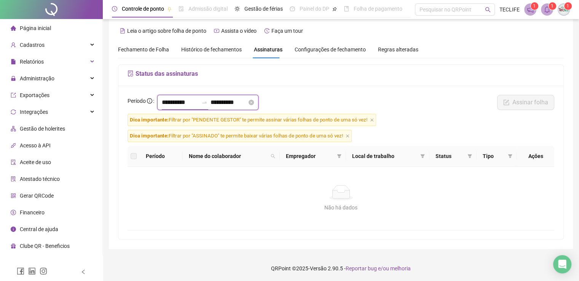
click at [164, 104] on input "**********" at bounding box center [180, 102] width 37 height 9
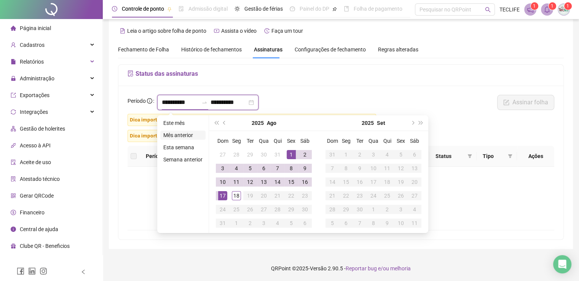
type input "**********"
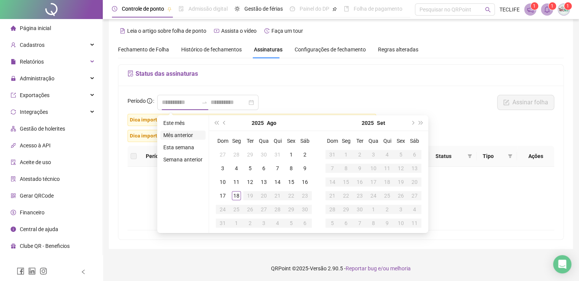
click at [172, 137] on li "Mês anterior" at bounding box center [182, 135] width 45 height 9
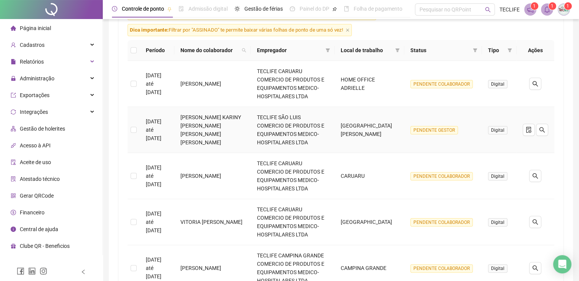
scroll to position [120, 0]
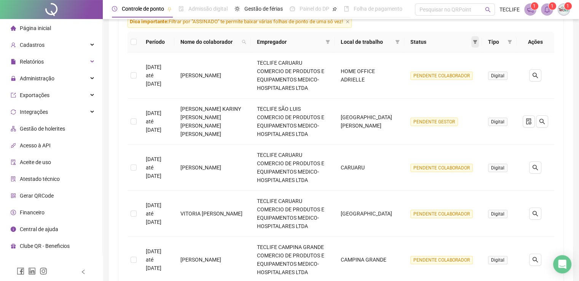
click at [475, 48] on span at bounding box center [475, 41] width 8 height 11
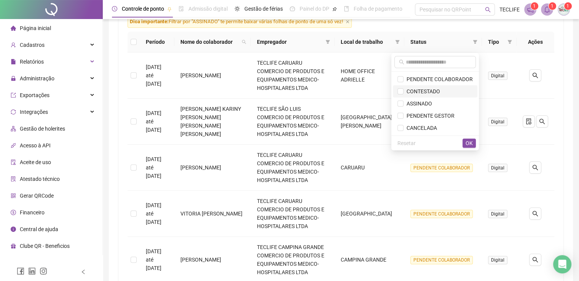
click at [414, 92] on span "CONTESTADO" at bounding box center [421, 91] width 37 height 6
click at [469, 142] on span "OK" at bounding box center [468, 143] width 7 height 8
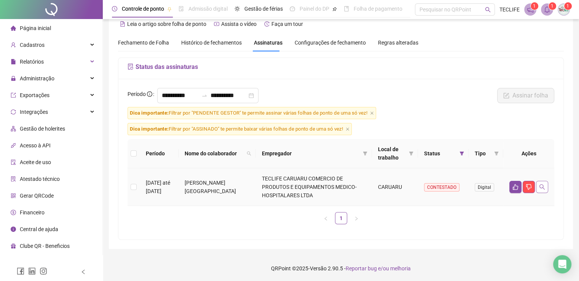
click at [542, 187] on icon "search" at bounding box center [542, 187] width 6 height 6
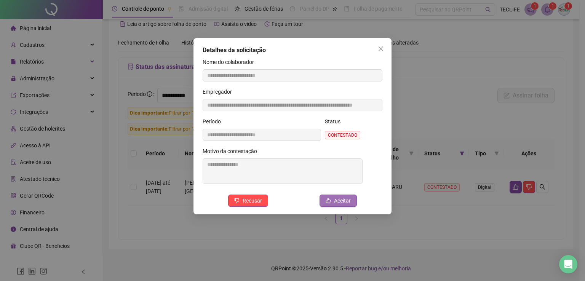
click at [338, 205] on span "Aceitar" at bounding box center [342, 200] width 17 height 8
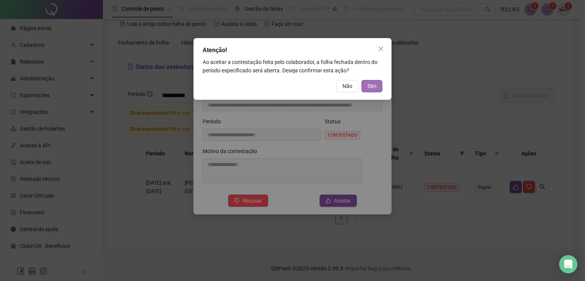
click at [376, 88] on button "Sim" at bounding box center [371, 86] width 21 height 12
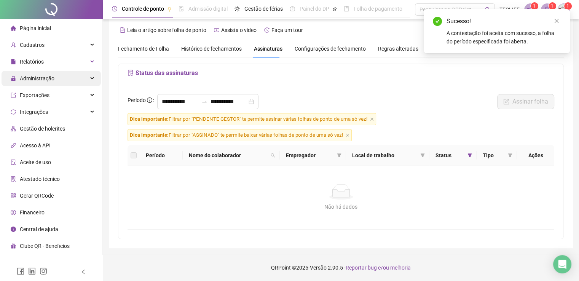
scroll to position [6, 0]
click at [41, 78] on span "Administração" at bounding box center [37, 78] width 35 height 6
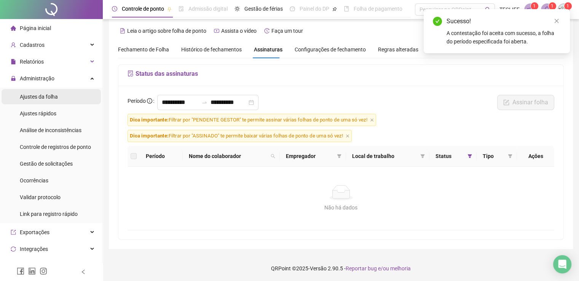
click at [43, 94] on span "Ajustes da folha" at bounding box center [39, 97] width 38 height 6
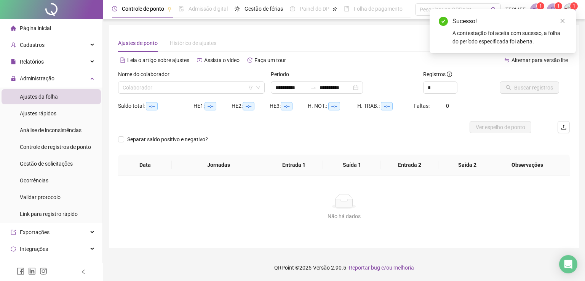
type input "**********"
click at [160, 94] on div "Nome do colaborador Colaborador" at bounding box center [191, 85] width 153 height 30
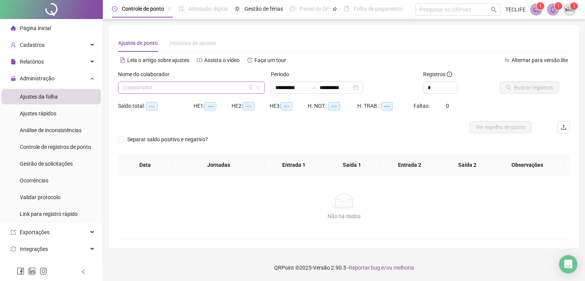
click at [159, 90] on input "search" at bounding box center [188, 87] width 131 height 11
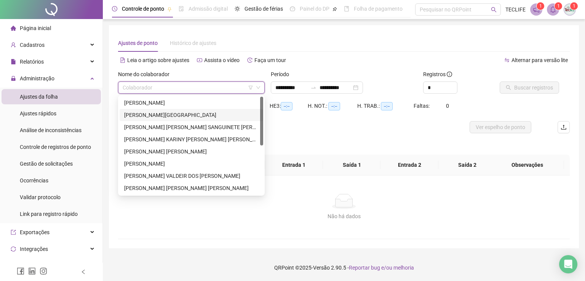
drag, startPoint x: 161, startPoint y: 110, endPoint x: 166, endPoint y: 110, distance: 4.6
click at [161, 110] on div "[PERSON_NAME][GEOGRAPHIC_DATA]" at bounding box center [190, 115] width 143 height 12
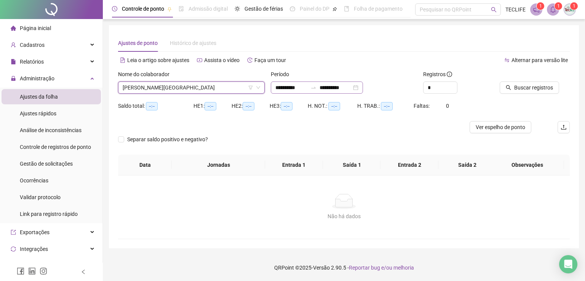
click at [274, 89] on div "**********" at bounding box center [317, 87] width 92 height 12
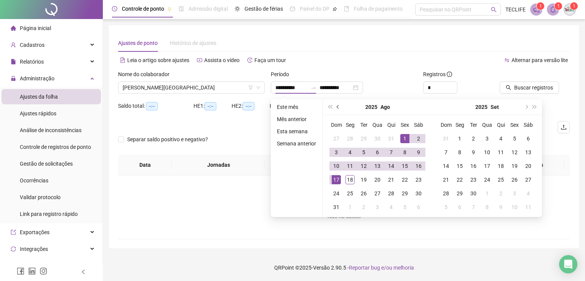
click at [339, 107] on span "prev-year" at bounding box center [338, 107] width 4 height 4
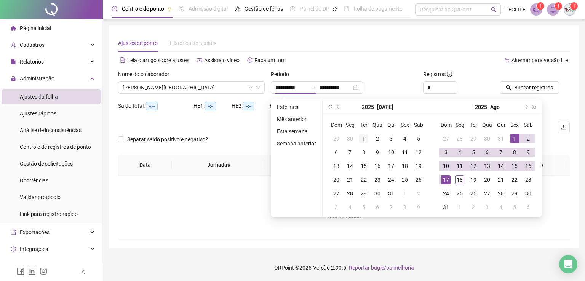
type input "**********"
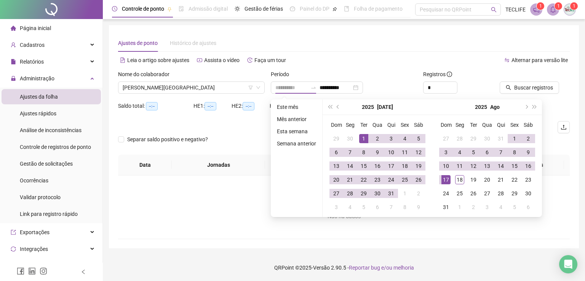
click at [362, 133] on td "1" at bounding box center [364, 139] width 14 height 14
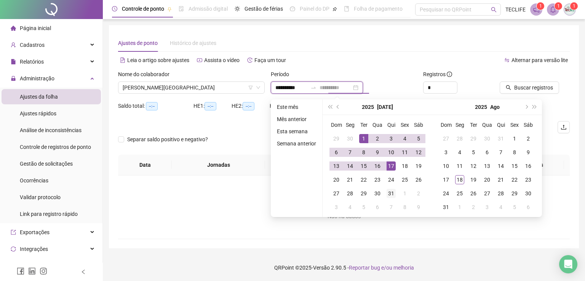
type input "**********"
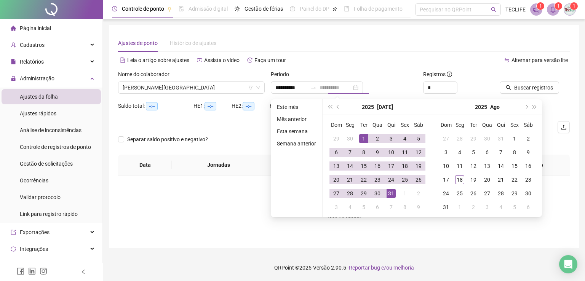
click at [390, 196] on div "31" at bounding box center [390, 193] width 9 height 9
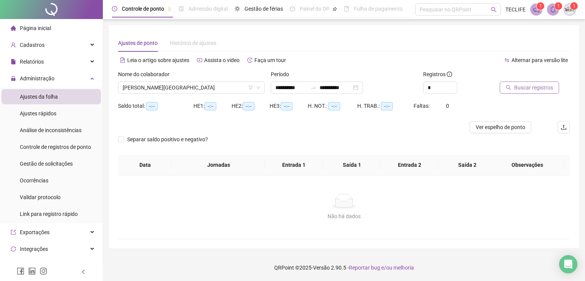
click at [526, 86] on span "Buscar registros" at bounding box center [533, 87] width 39 height 8
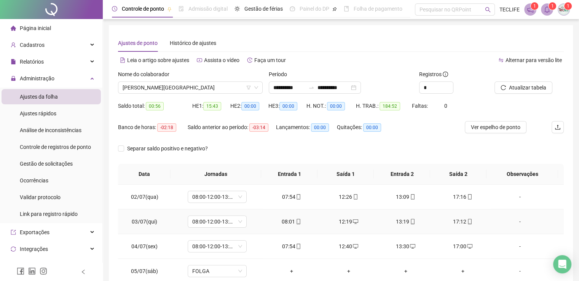
scroll to position [38, 0]
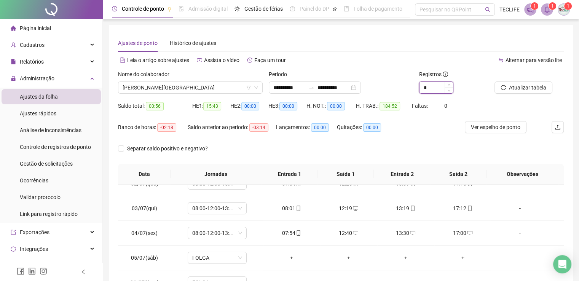
click at [430, 90] on input "*" at bounding box center [435, 87] width 33 height 11
click at [396, 84] on div "**********" at bounding box center [341, 85] width 452 height 30
type input "*"
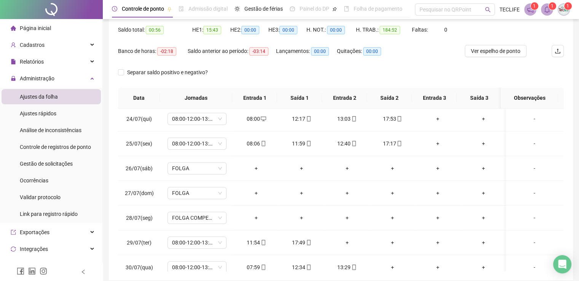
scroll to position [607, 0]
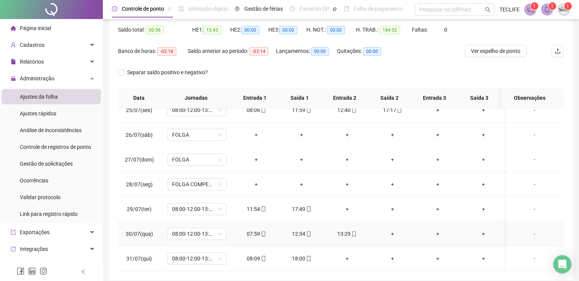
click at [389, 229] on div "+" at bounding box center [392, 233] width 33 height 8
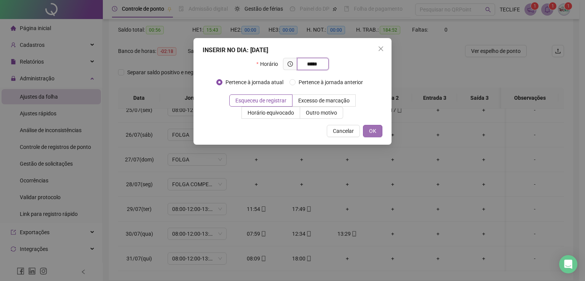
type input "*****"
click at [378, 128] on button "OK" at bounding box center [372, 131] width 19 height 12
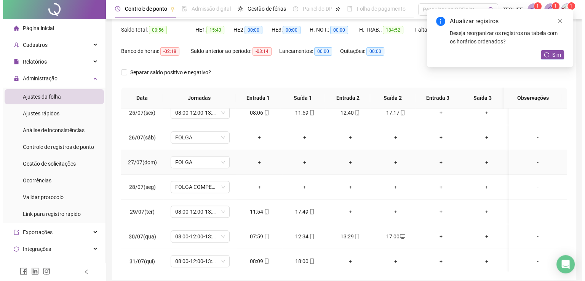
scroll to position [108, 0]
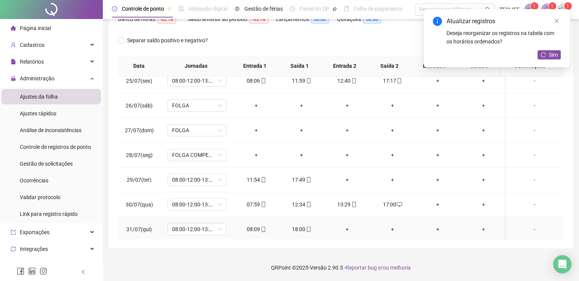
click at [346, 226] on div "+" at bounding box center [346, 229] width 33 height 8
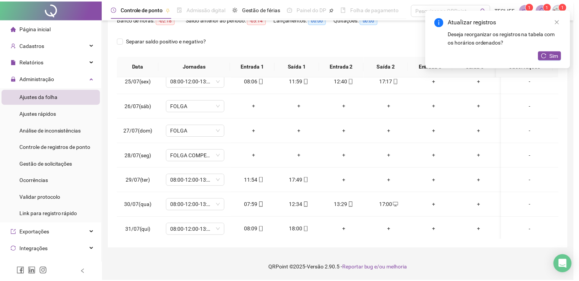
scroll to position [607, 0]
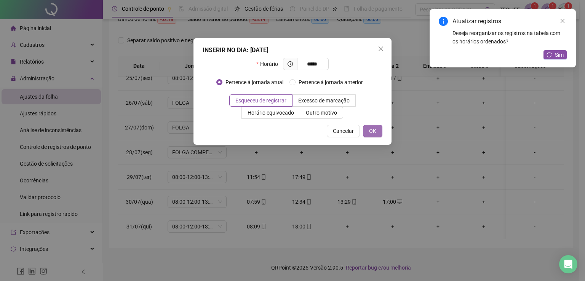
type input "*****"
click at [379, 131] on button "OK" at bounding box center [372, 131] width 19 height 12
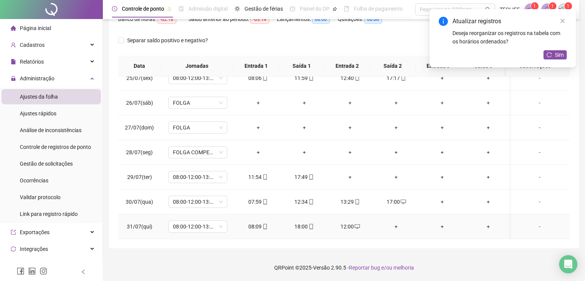
scroll to position [602, 0]
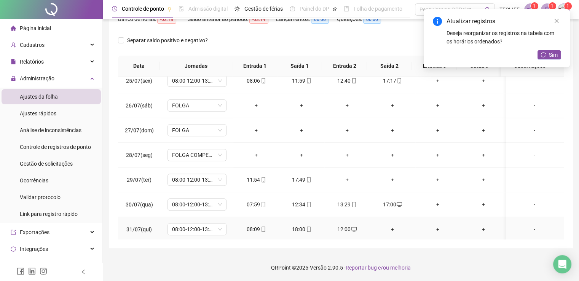
drag, startPoint x: 394, startPoint y: 221, endPoint x: 390, endPoint y: 221, distance: 3.8
click at [391, 221] on td "+" at bounding box center [392, 229] width 45 height 25
click at [391, 226] on div "+" at bounding box center [392, 229] width 33 height 8
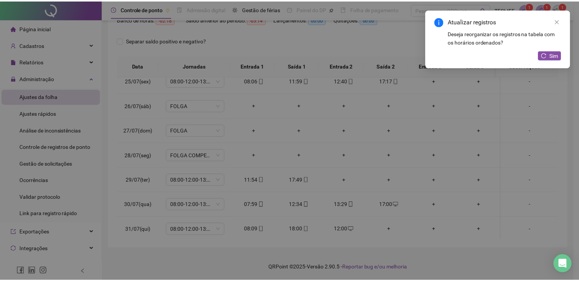
scroll to position [607, 0]
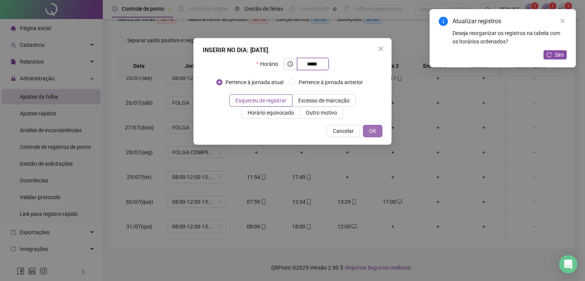
type input "*****"
click at [374, 133] on span "OK" at bounding box center [372, 131] width 7 height 8
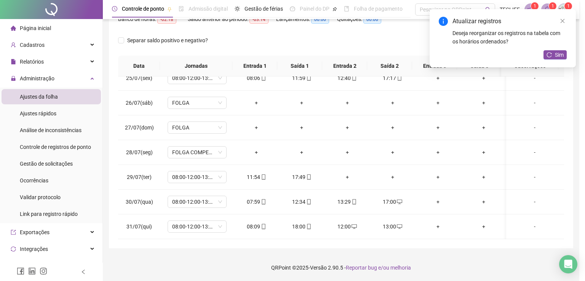
scroll to position [602, 0]
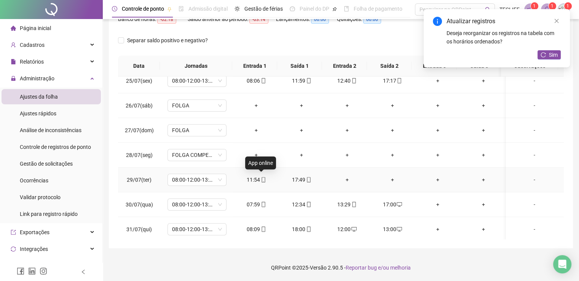
click at [261, 178] on icon "mobile" at bounding box center [263, 179] width 5 height 5
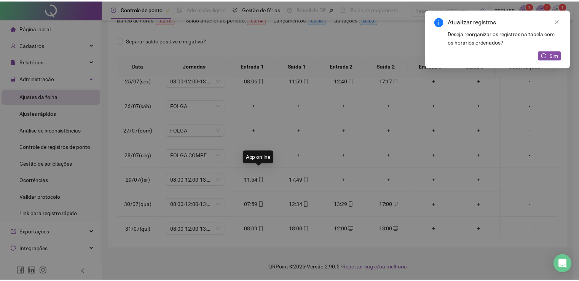
scroll to position [607, 0]
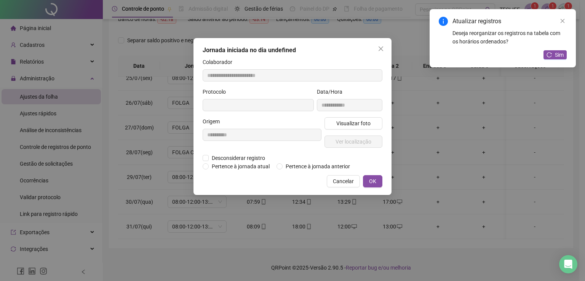
type input "**********"
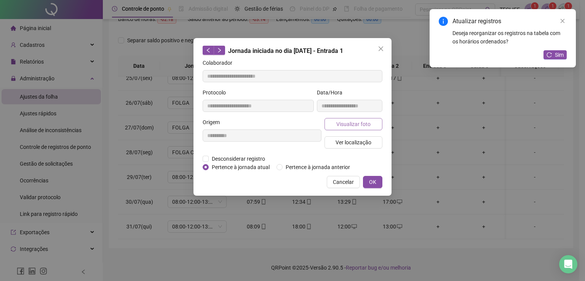
click at [360, 124] on span "Visualizar foto" at bounding box center [353, 124] width 34 height 8
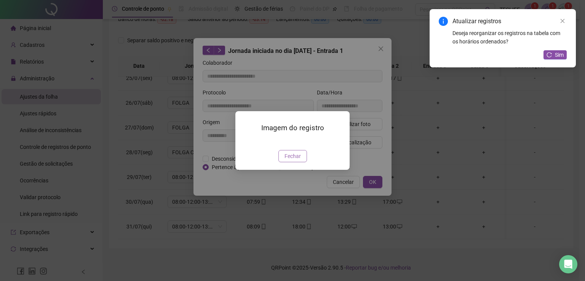
click at [298, 160] on span "Fechar" at bounding box center [292, 156] width 16 height 8
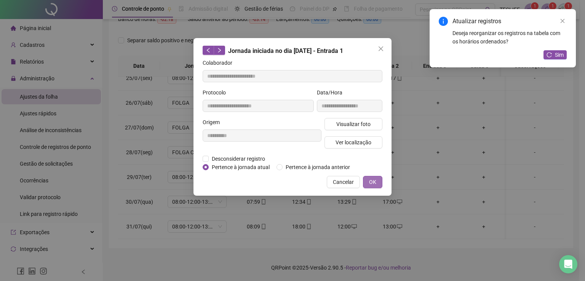
click at [371, 183] on span "OK" at bounding box center [372, 182] width 7 height 8
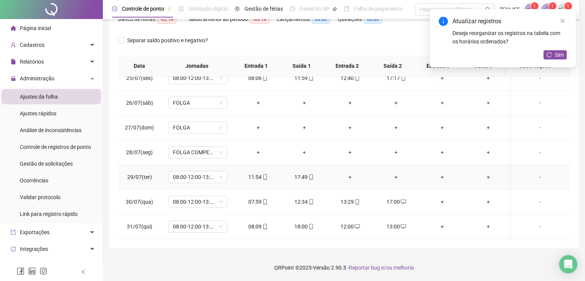
scroll to position [602, 0]
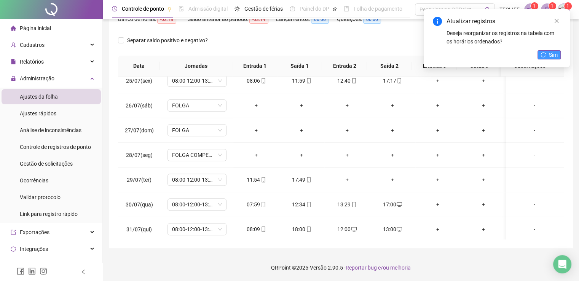
click at [546, 55] on button "Sim" at bounding box center [548, 54] width 23 height 9
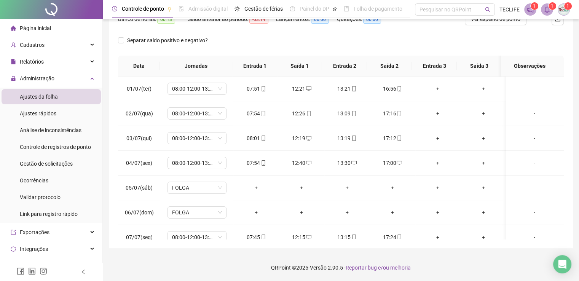
scroll to position [0, 0]
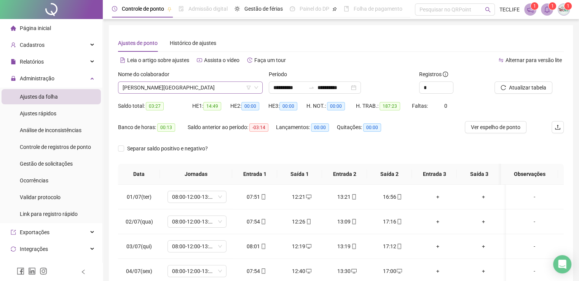
click at [162, 88] on span "[PERSON_NAME][GEOGRAPHIC_DATA]" at bounding box center [190, 87] width 135 height 11
click at [288, 88] on input "**********" at bounding box center [289, 87] width 32 height 8
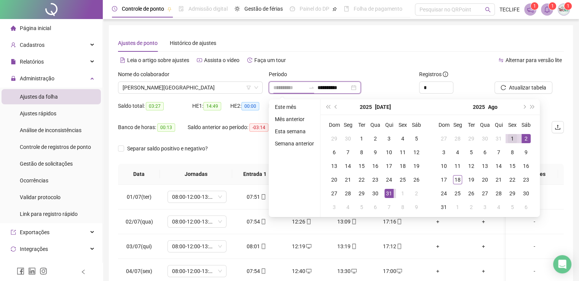
type input "**********"
click at [510, 134] on div "1" at bounding box center [512, 138] width 9 height 9
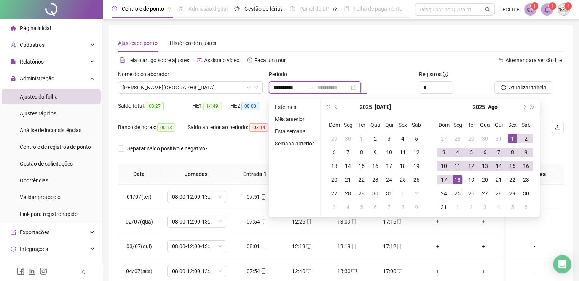
type input "**********"
click at [454, 180] on div "18" at bounding box center [457, 179] width 9 height 9
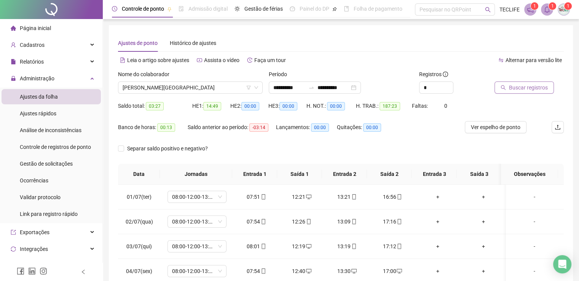
click at [518, 90] on span "Buscar registros" at bounding box center [528, 87] width 39 height 8
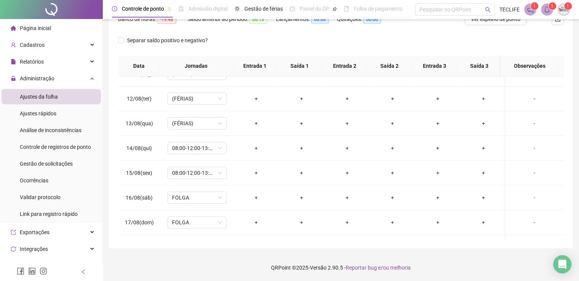
scroll to position [266, 0]
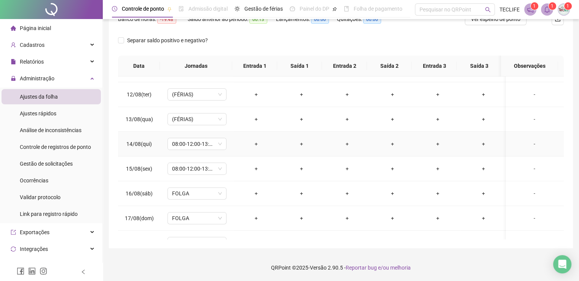
click at [254, 145] on div "+" at bounding box center [255, 144] width 33 height 8
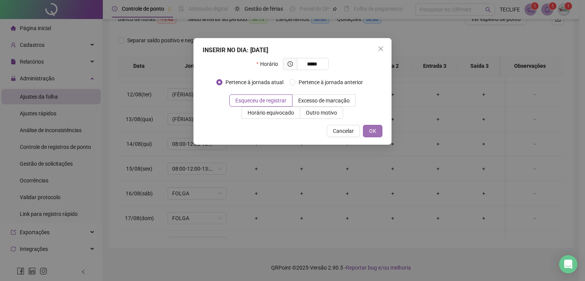
type input "*****"
click at [371, 134] on span "OK" at bounding box center [372, 131] width 7 height 8
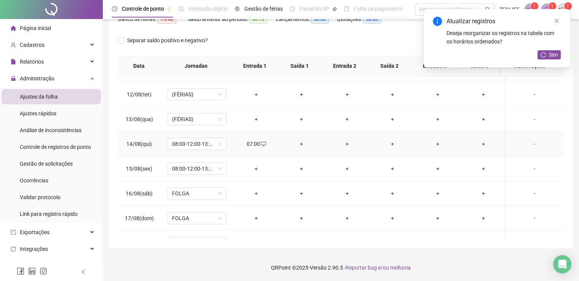
click at [302, 142] on div "+" at bounding box center [301, 144] width 33 height 8
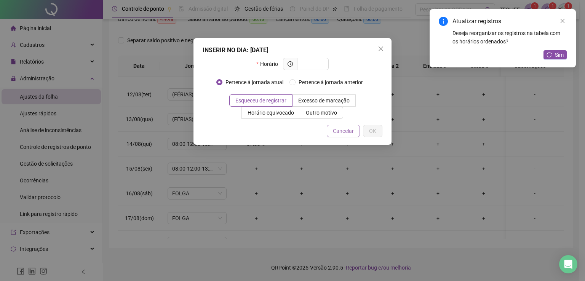
click at [349, 132] on span "Cancelar" at bounding box center [343, 131] width 21 height 8
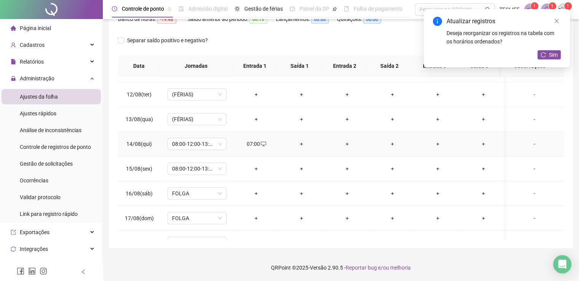
click at [262, 141] on icon "desktop" at bounding box center [263, 143] width 5 height 5
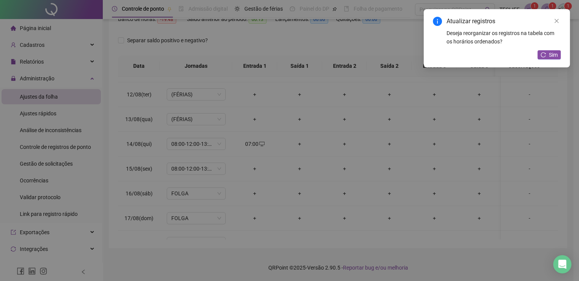
type input "**********"
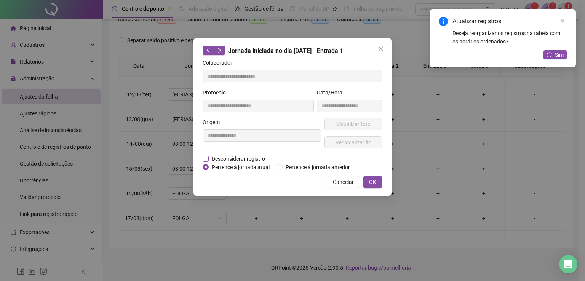
click at [221, 156] on span "Desconsiderar registro" at bounding box center [238, 159] width 59 height 8
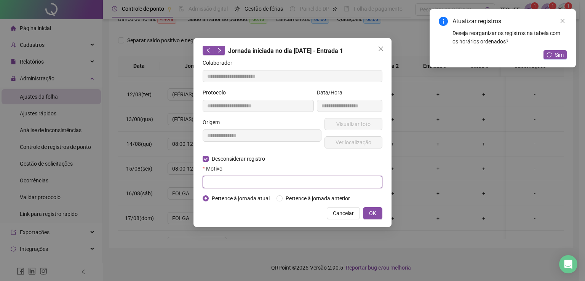
click at [253, 178] on input "text" at bounding box center [292, 182] width 180 height 12
type input "*********"
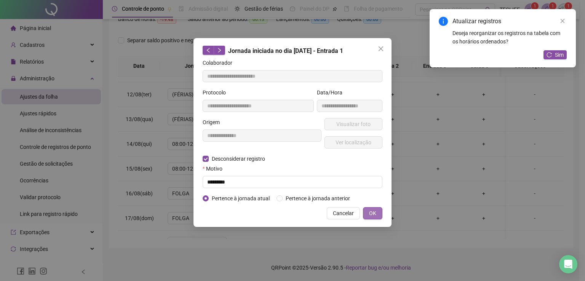
click at [370, 211] on span "OK" at bounding box center [372, 213] width 7 height 8
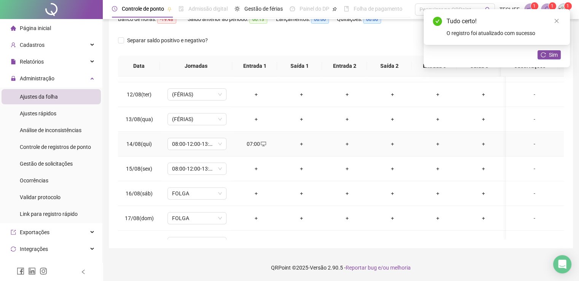
click at [530, 144] on div "-" at bounding box center [534, 144] width 45 height 8
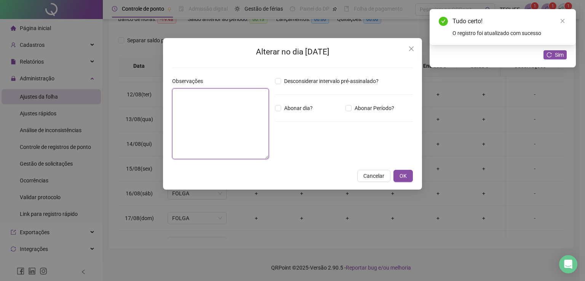
click at [178, 101] on textarea at bounding box center [220, 123] width 97 height 71
type textarea "**********"
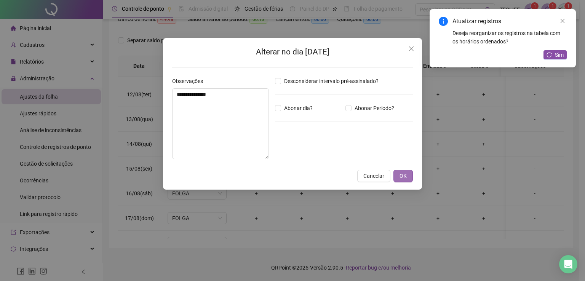
click at [400, 177] on span "OK" at bounding box center [402, 176] width 7 height 8
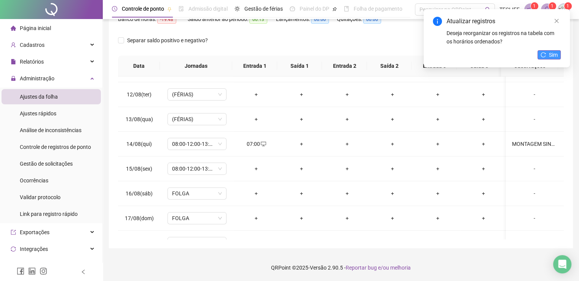
click at [556, 57] on span "Sim" at bounding box center [553, 55] width 9 height 8
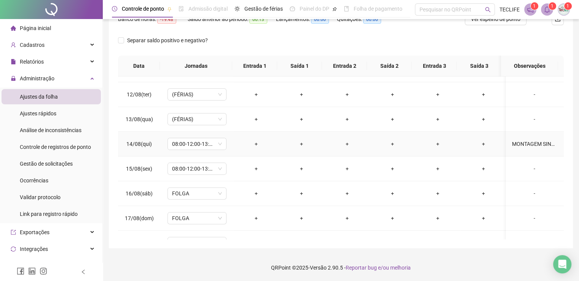
click at [531, 142] on div "MONTAGEM SINNAD" at bounding box center [534, 144] width 45 height 8
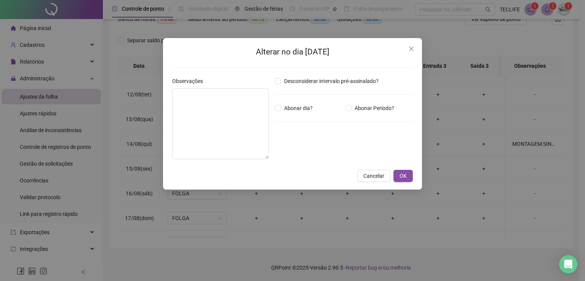
type textarea "**********"
click at [407, 178] on button "OK" at bounding box center [402, 176] width 19 height 12
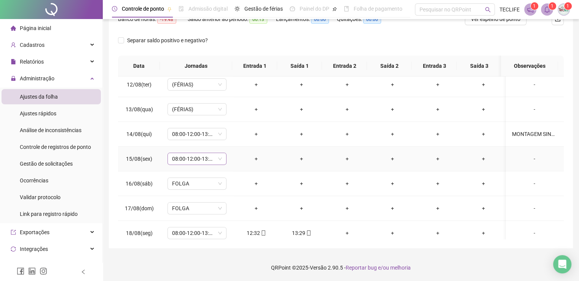
scroll to position [281, 0]
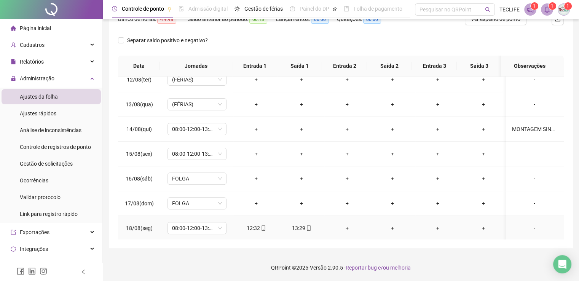
click at [346, 226] on div "+" at bounding box center [346, 228] width 33 height 8
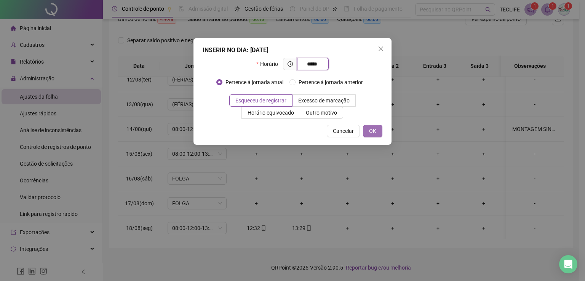
type input "*****"
click at [374, 129] on span "OK" at bounding box center [372, 131] width 7 height 8
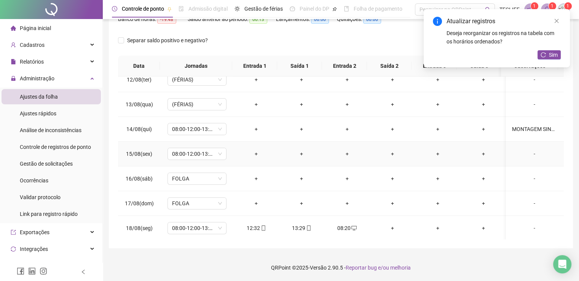
click at [251, 153] on div "+" at bounding box center [255, 154] width 33 height 8
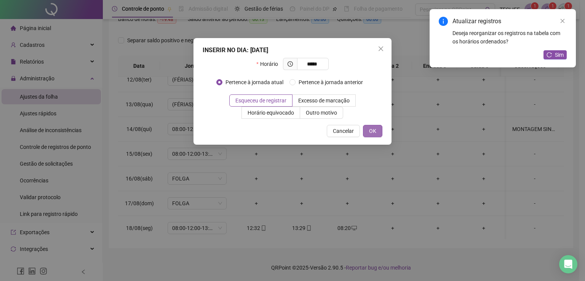
type input "*****"
click at [371, 131] on span "OK" at bounding box center [372, 131] width 7 height 8
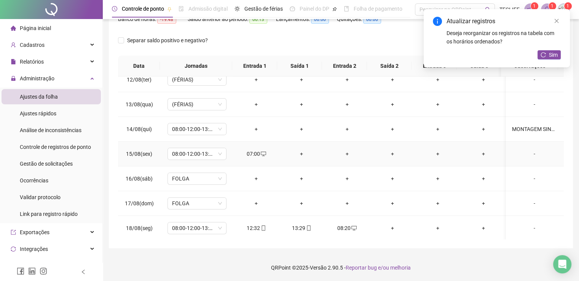
click at [298, 151] on div "+" at bounding box center [301, 154] width 33 height 8
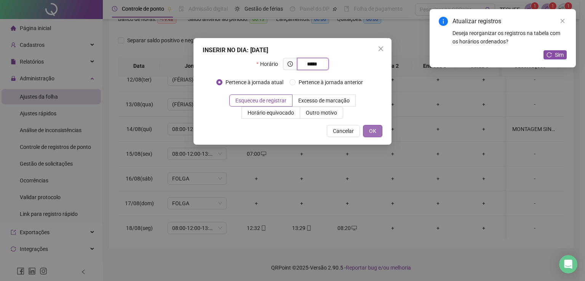
type input "*****"
click at [379, 134] on button "OK" at bounding box center [372, 131] width 19 height 12
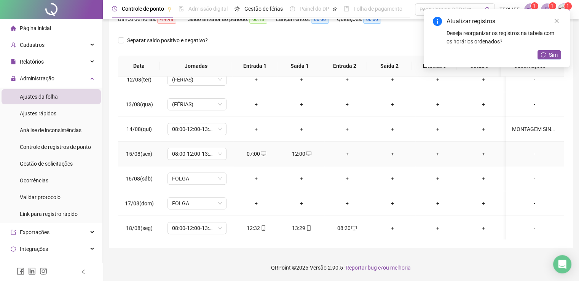
click at [345, 153] on div "+" at bounding box center [346, 154] width 33 height 8
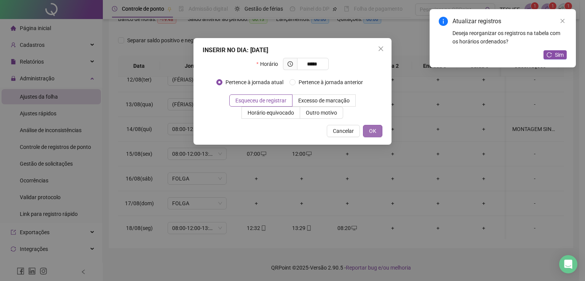
type input "*****"
click at [376, 132] on span "OK" at bounding box center [372, 131] width 7 height 8
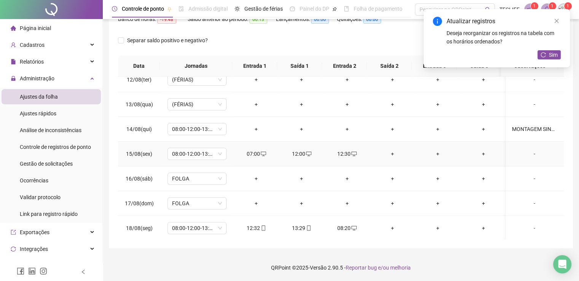
click at [388, 154] on div "+" at bounding box center [392, 154] width 33 height 8
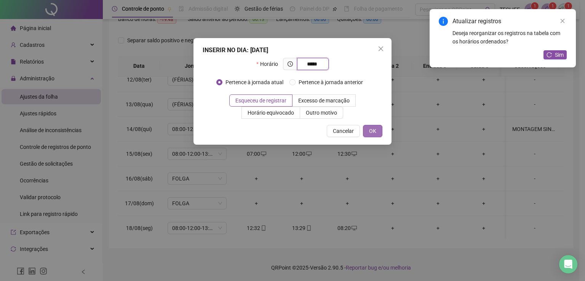
type input "*****"
click at [370, 133] on span "OK" at bounding box center [372, 131] width 7 height 8
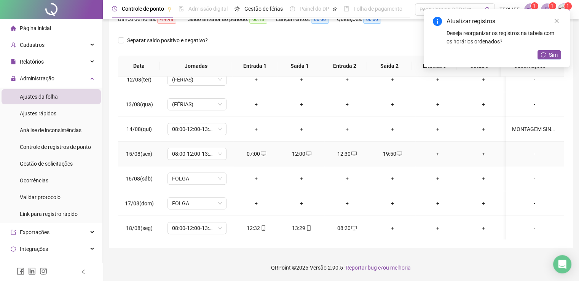
click at [529, 155] on div "-" at bounding box center [534, 154] width 45 height 8
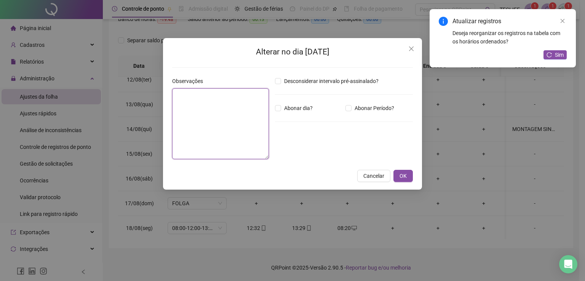
click at [198, 135] on textarea at bounding box center [220, 123] width 97 height 71
drag, startPoint x: 198, startPoint y: 98, endPoint x: 5, endPoint y: 96, distance: 193.3
click at [12, 97] on div "Alterar no dia [DATE] Observações ****** Desconsiderar intervalo pré-assinalado…" at bounding box center [292, 140] width 585 height 281
type textarea "******"
click at [405, 178] on span "OK" at bounding box center [402, 176] width 7 height 8
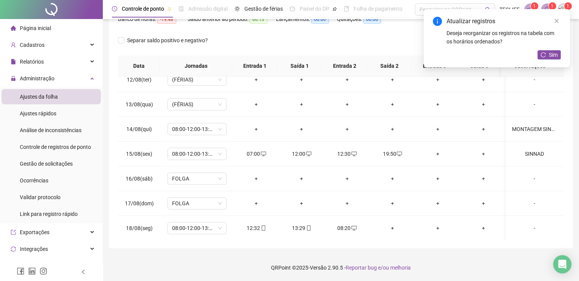
drag, startPoint x: 555, startPoint y: 57, endPoint x: 516, endPoint y: 69, distance: 40.2
click at [554, 57] on span "Sim" at bounding box center [553, 55] width 9 height 8
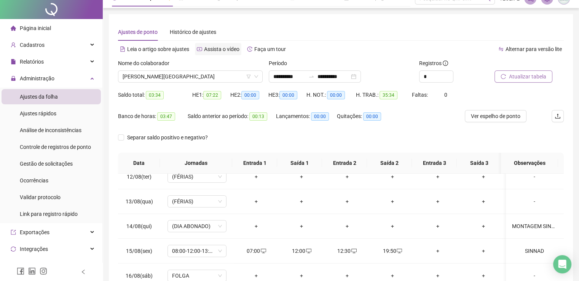
scroll to position [0, 0]
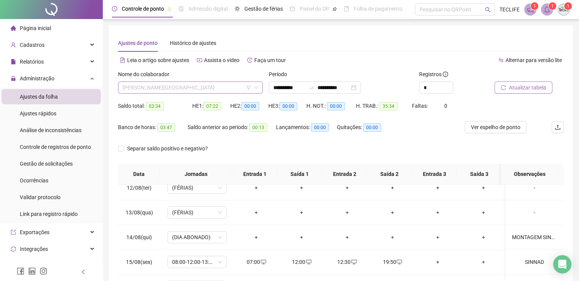
click at [190, 87] on span "[PERSON_NAME][GEOGRAPHIC_DATA]" at bounding box center [190, 87] width 135 height 11
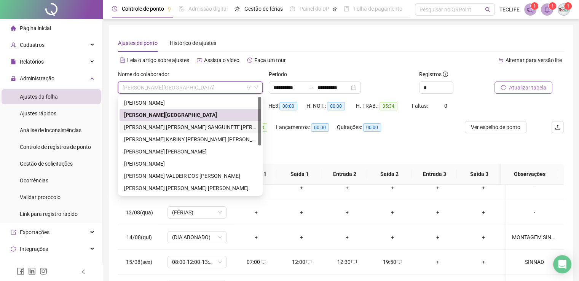
click at [163, 131] on div "[PERSON_NAME] [PERSON_NAME] SANGUINETE [PERSON_NAME] [PERSON_NAME]" at bounding box center [190, 127] width 142 height 12
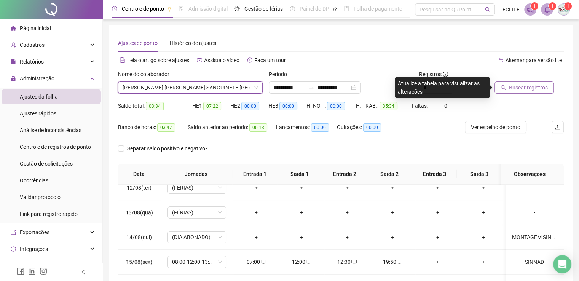
click at [526, 86] on span "Buscar registros" at bounding box center [528, 87] width 39 height 8
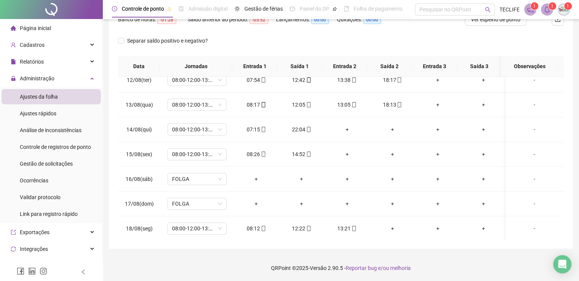
scroll to position [108, 0]
click at [346, 129] on div "+" at bounding box center [346, 129] width 33 height 8
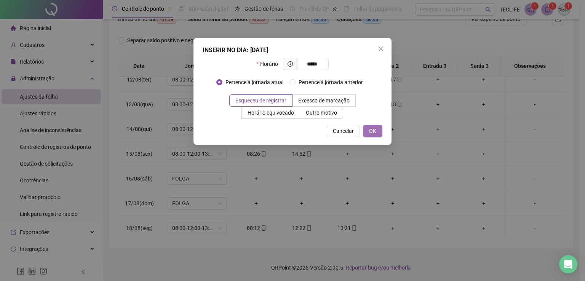
type input "*****"
click at [374, 126] on button "OK" at bounding box center [372, 131] width 19 height 12
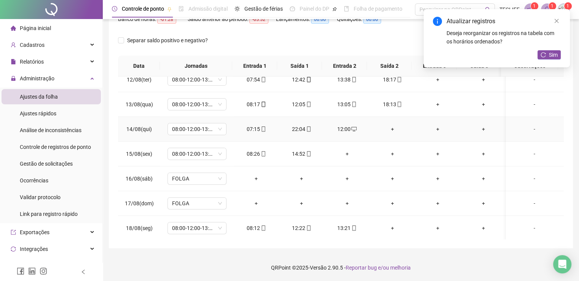
click at [387, 127] on div "+" at bounding box center [392, 129] width 33 height 8
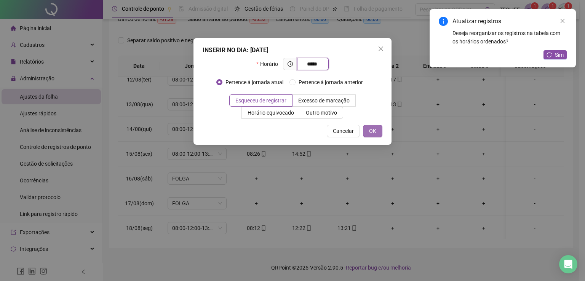
type input "*****"
click at [371, 134] on span "OK" at bounding box center [372, 131] width 7 height 8
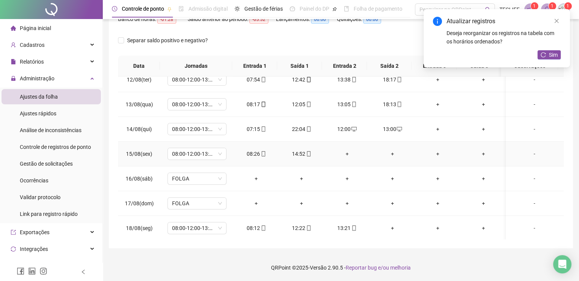
click at [389, 153] on div "+" at bounding box center [392, 154] width 33 height 8
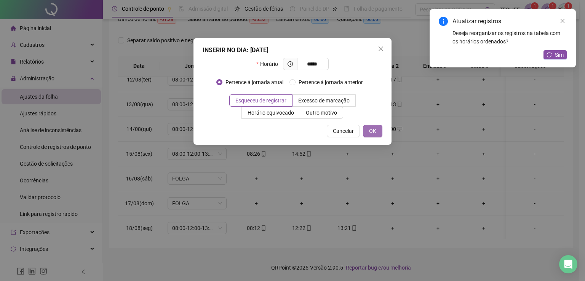
type input "*****"
click at [374, 129] on span "OK" at bounding box center [372, 131] width 7 height 8
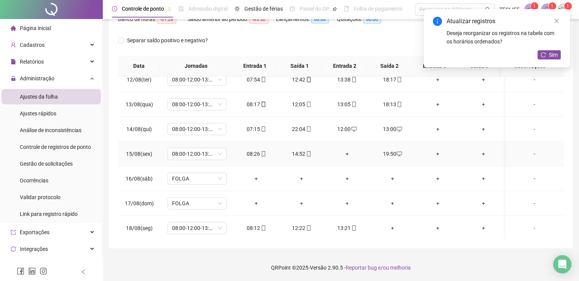
click at [346, 153] on div "+" at bounding box center [346, 154] width 33 height 8
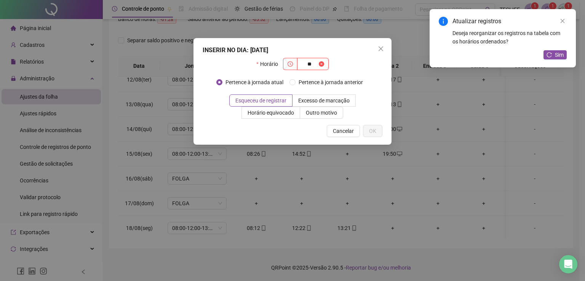
type input "*"
type input "*****"
click at [379, 130] on button "OK" at bounding box center [372, 131] width 19 height 12
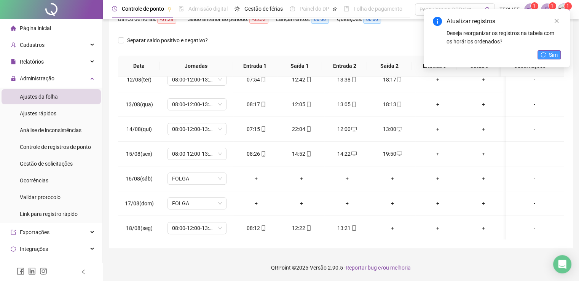
click at [548, 55] on button "Sim" at bounding box center [548, 54] width 23 height 9
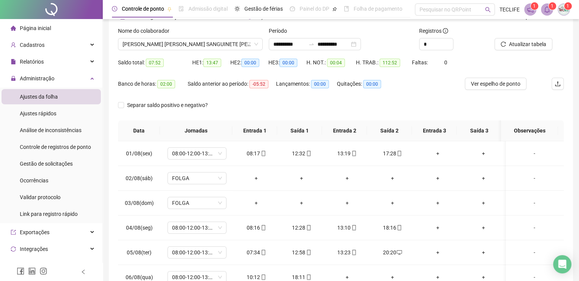
scroll to position [0, 0]
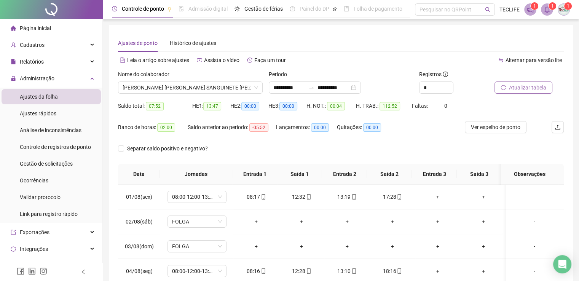
click at [517, 88] on span "Atualizar tabela" at bounding box center [527, 87] width 37 height 8
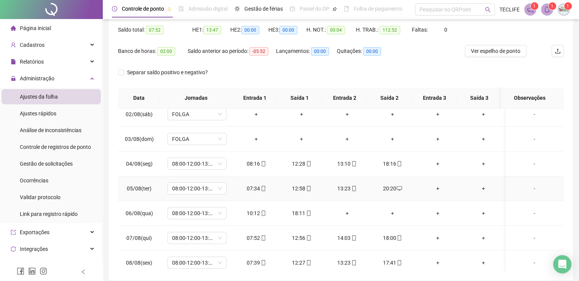
scroll to position [76, 0]
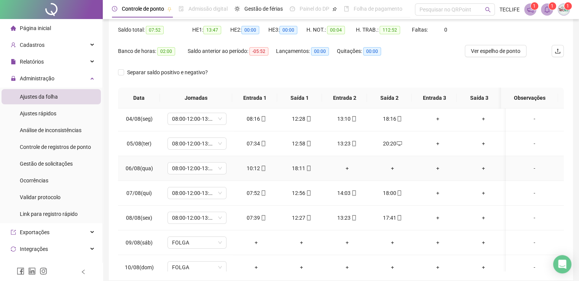
click at [343, 167] on div "+" at bounding box center [346, 168] width 33 height 8
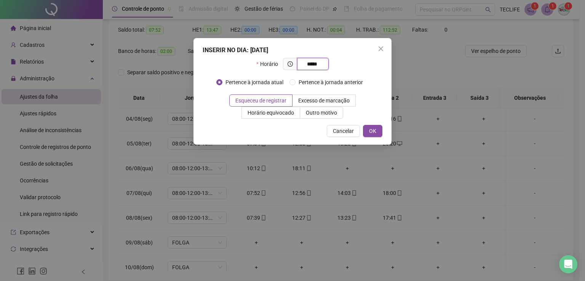
type input "*****"
click at [363, 138] on div "INSERIR NO DIA : [DATE] Horário ***** Pertence à jornada atual Pertence à jorna…" at bounding box center [292, 91] width 198 height 107
click at [376, 133] on span "OK" at bounding box center [372, 131] width 7 height 8
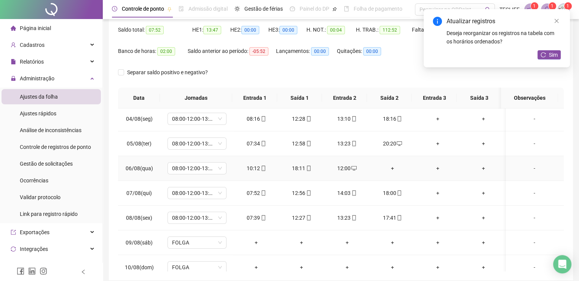
click at [389, 168] on div "+" at bounding box center [392, 168] width 33 height 8
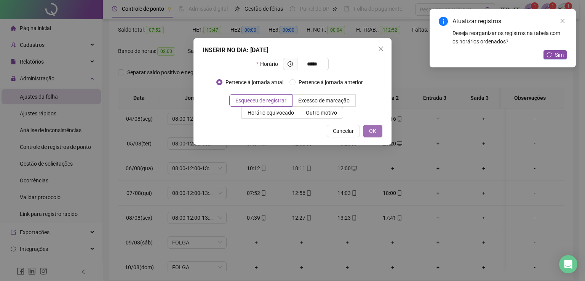
type input "*****"
click at [370, 127] on span "OK" at bounding box center [372, 131] width 7 height 8
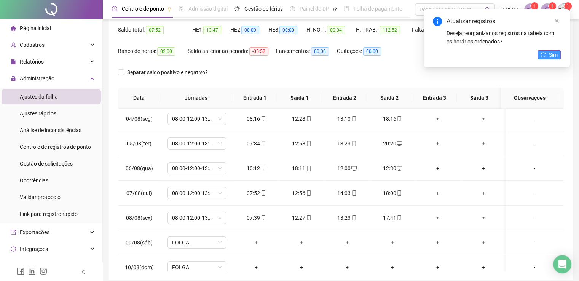
click at [545, 55] on icon "reload" at bounding box center [542, 54] width 5 height 5
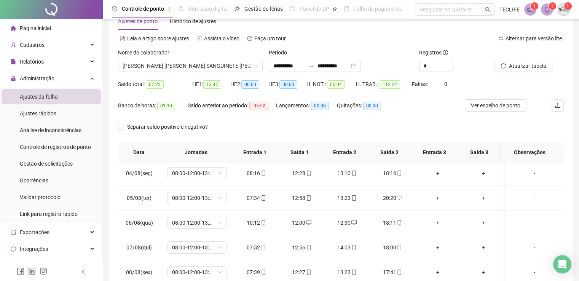
scroll to position [0, 0]
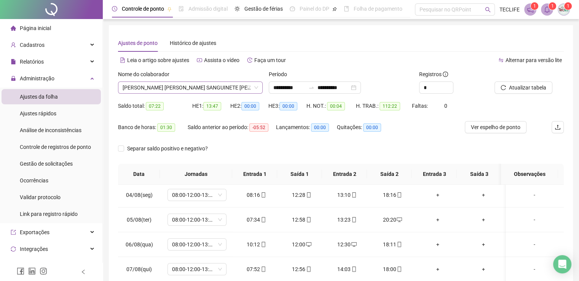
click at [143, 86] on span "[PERSON_NAME] [PERSON_NAME] SANGUINETE [PERSON_NAME] [PERSON_NAME]" at bounding box center [190, 87] width 135 height 11
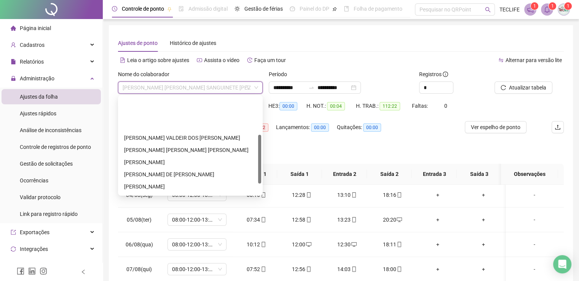
scroll to position [76, 0]
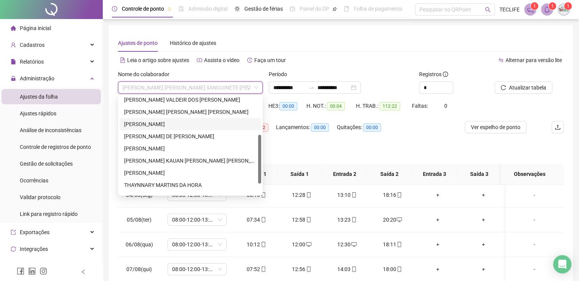
click at [161, 126] on div "[PERSON_NAME]" at bounding box center [190, 124] width 132 height 8
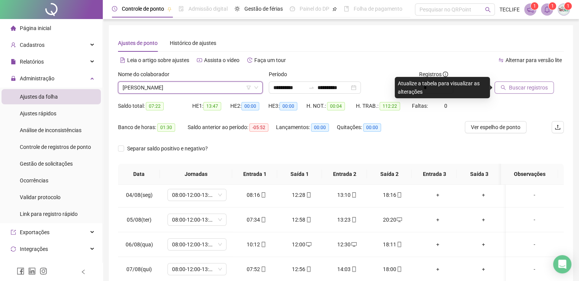
click at [526, 84] on span "Buscar registros" at bounding box center [528, 87] width 39 height 8
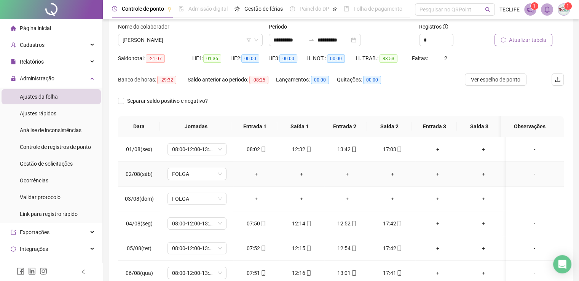
scroll to position [0, 0]
